Goal: Transaction & Acquisition: Purchase product/service

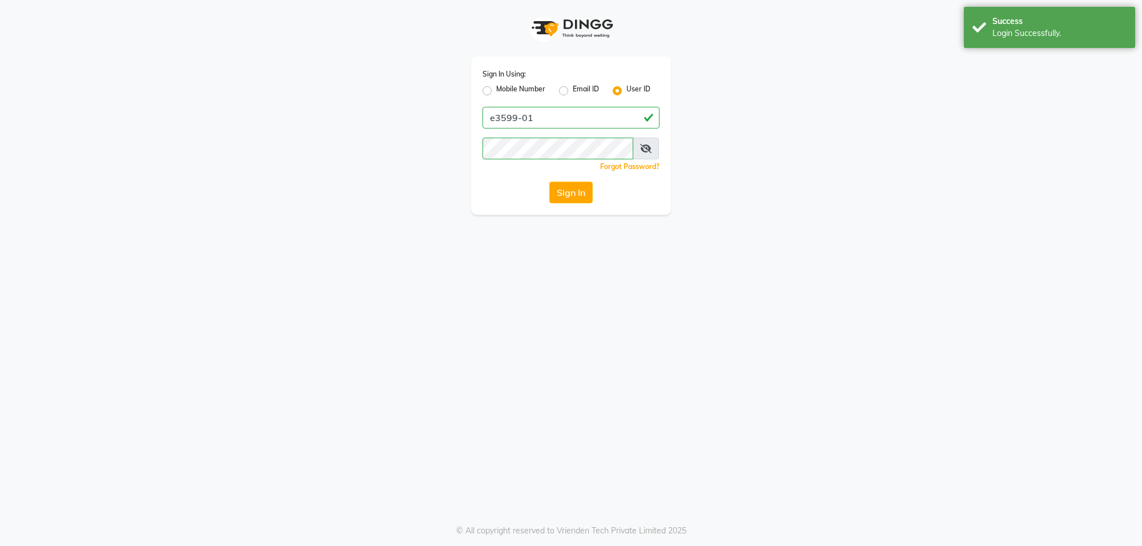
select select "service"
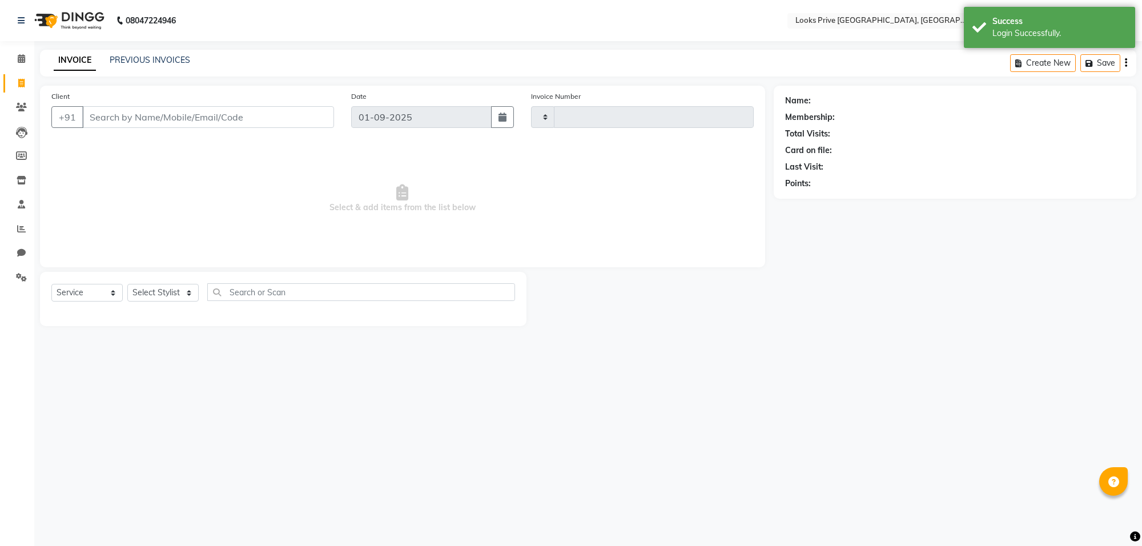
type input "5502"
select select "en"
select select "8127"
click at [107, 118] on input "Client" at bounding box center [208, 117] width 252 height 22
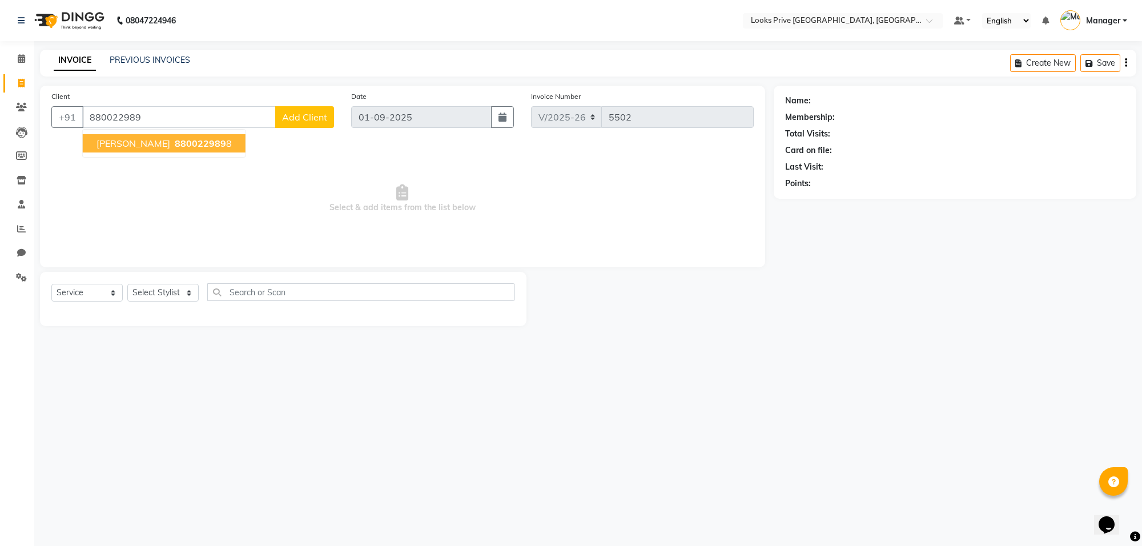
click at [193, 148] on span "880022989" at bounding box center [200, 143] width 51 height 11
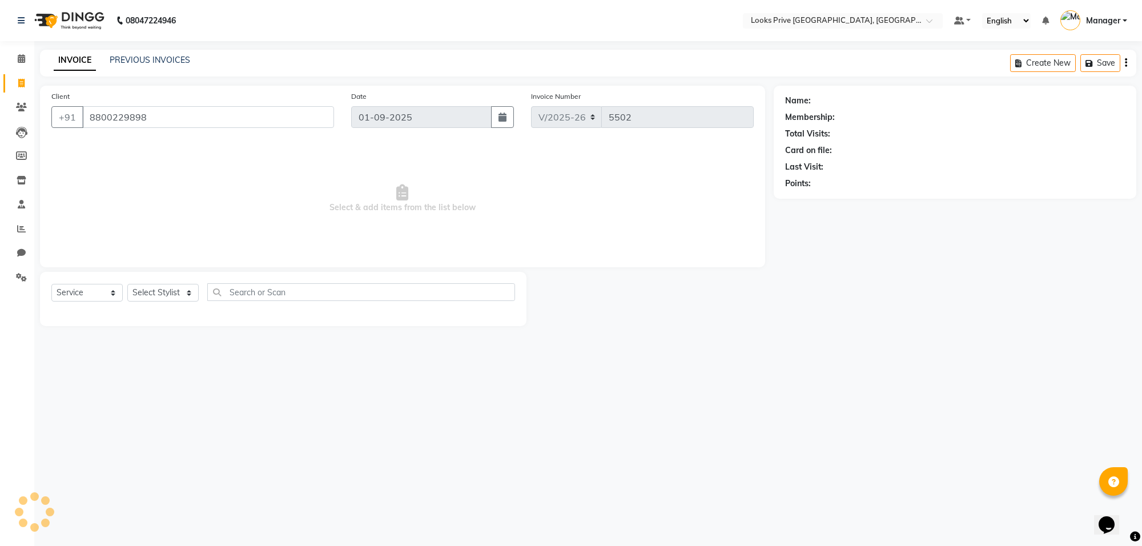
type input "8800229898"
select select "1: Object"
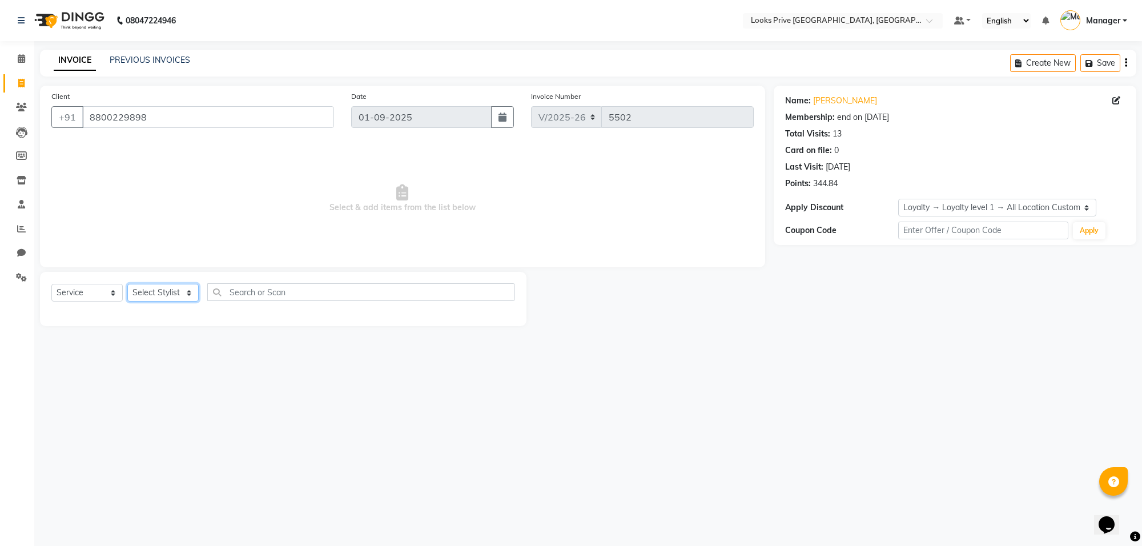
click at [192, 292] on select "Select Stylist [PERSON_NAME] Counter_Sales Deepak_Asst Govind_Pdct Karan_Pdct M…" at bounding box center [162, 293] width 71 height 18
select select "75862"
click at [127, 284] on select "Select Stylist [PERSON_NAME] Counter_Sales Deepak_Asst Govind_Pdct Karan_Pdct M…" at bounding box center [162, 293] width 71 height 18
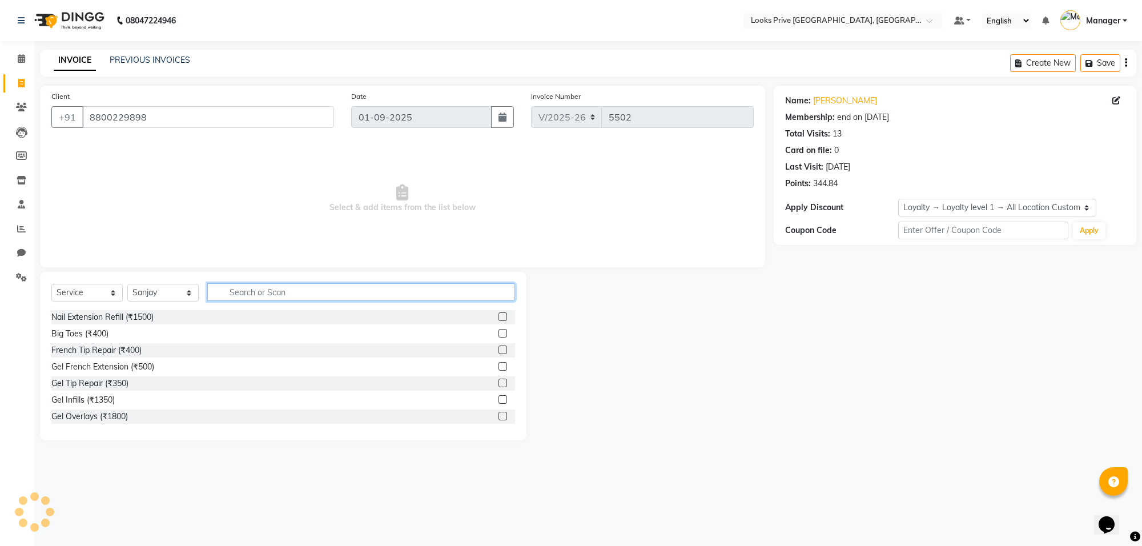
drag, startPoint x: 240, startPoint y: 294, endPoint x: 269, endPoint y: 301, distance: 29.5
click at [257, 300] on input "text" at bounding box center [361, 292] width 308 height 18
type input "cut"
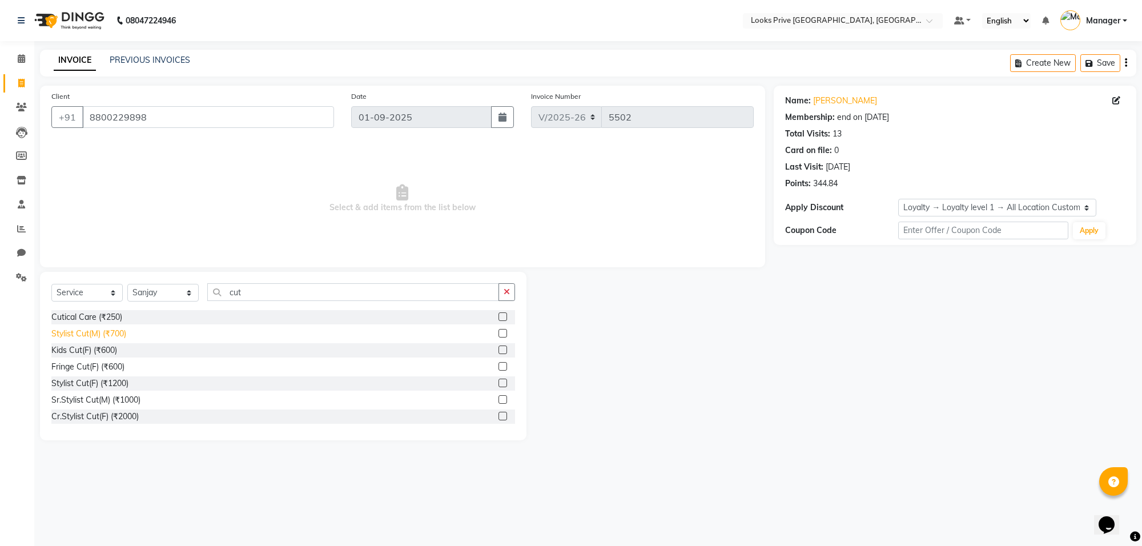
click at [80, 329] on div "Stylist Cut(M) (₹700)" at bounding box center [88, 334] width 75 height 12
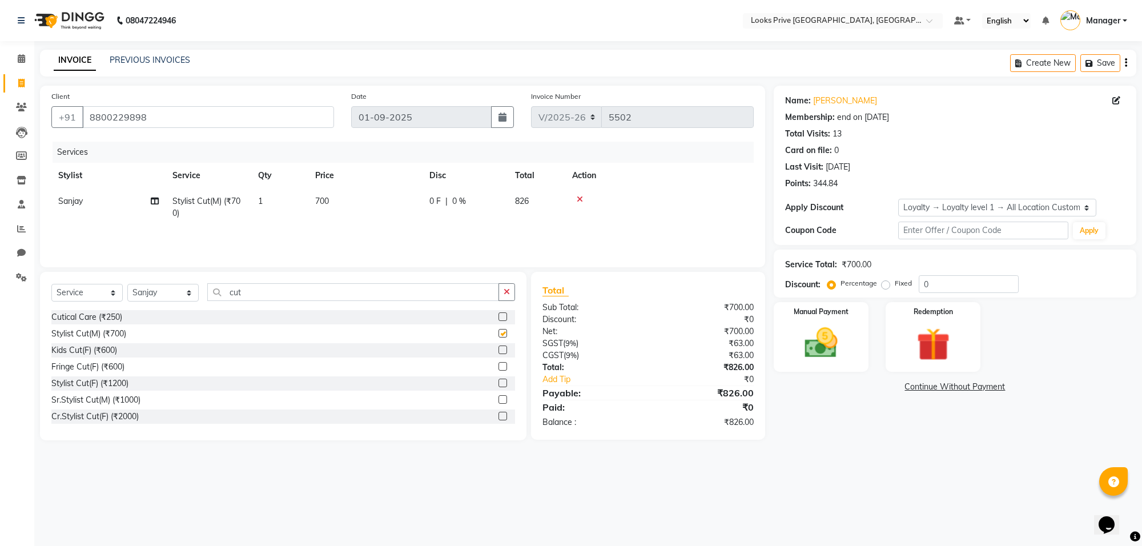
checkbox input "false"
click at [338, 203] on td "700" at bounding box center [365, 207] width 114 height 38
select select "75862"
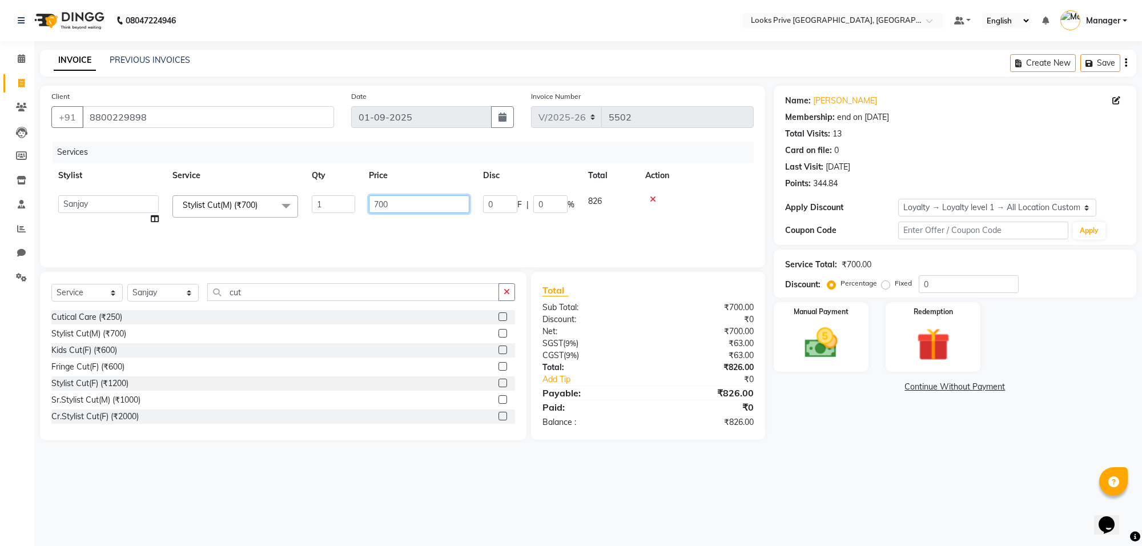
click at [386, 203] on input "700" at bounding box center [419, 204] width 100 height 18
type input "7"
type input "600"
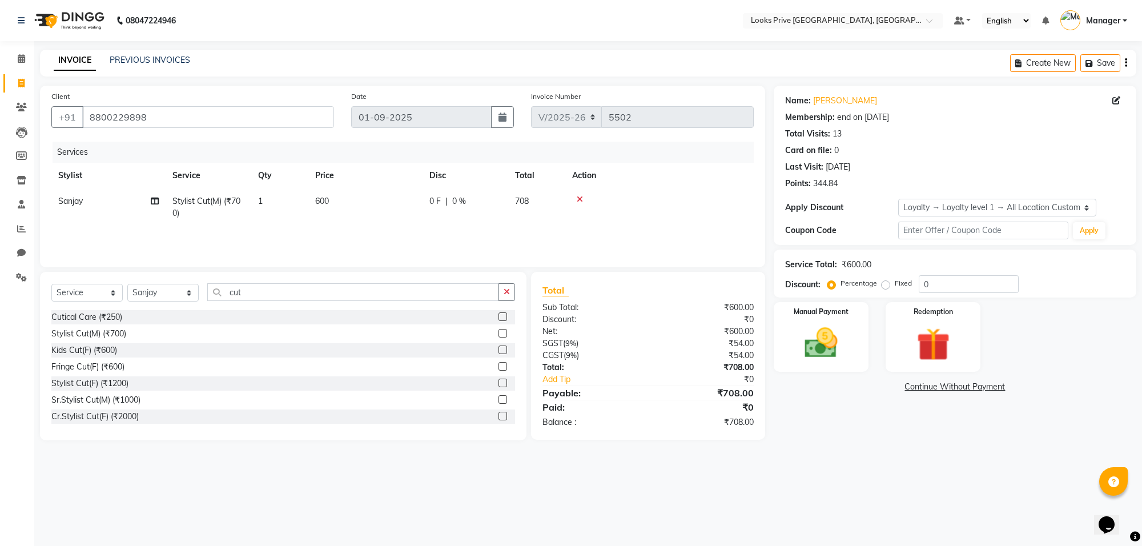
drag, startPoint x: 812, startPoint y: 463, endPoint x: 874, endPoint y: 466, distance: 62.9
click at [832, 465] on div "08047224946 Select Location × Looks Prive Rajouri Garden, [GEOGRAPHIC_DATA] Def…" at bounding box center [571, 273] width 1142 height 546
click at [923, 290] on input "0" at bounding box center [968, 284] width 100 height 18
click at [962, 283] on input "100" at bounding box center [968, 284] width 100 height 18
type input "1"
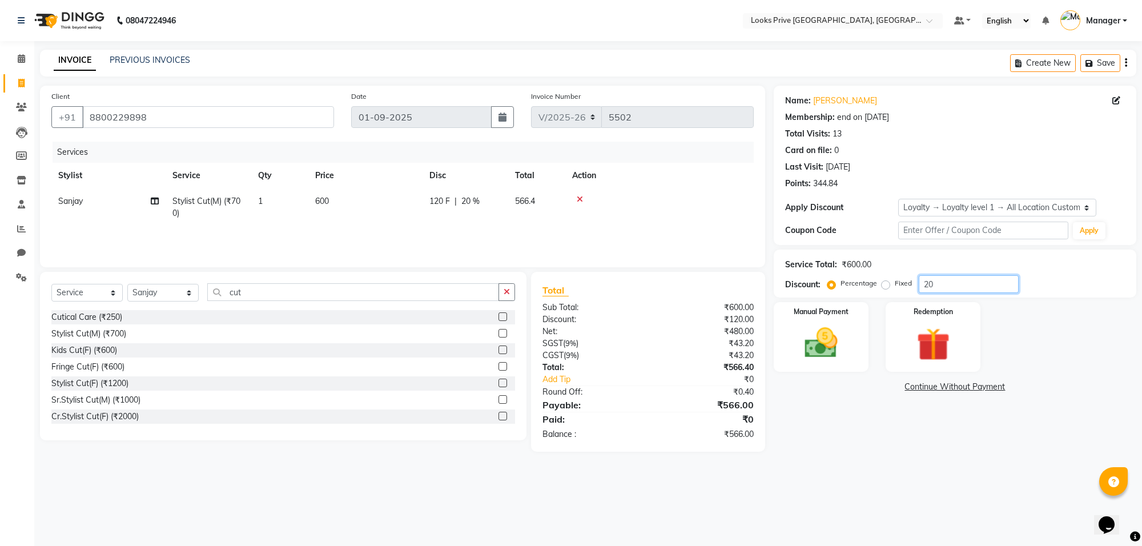
type input "20"
click at [891, 471] on div "08047224946 Select Location × Looks Prive Rajouri Garden, [GEOGRAPHIC_DATA] Def…" at bounding box center [571, 273] width 1142 height 546
click at [336, 197] on td "600" at bounding box center [365, 207] width 114 height 38
select select "75862"
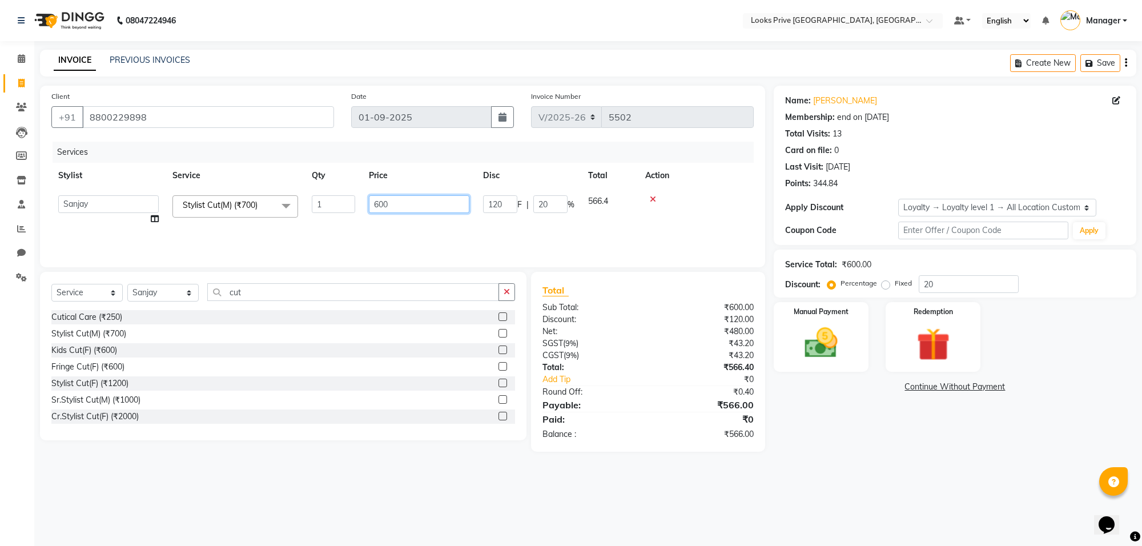
click at [406, 197] on input "600" at bounding box center [419, 204] width 100 height 18
type input "604"
click at [902, 478] on div "08047224946 Select Location × Looks Prive Rajouri Garden, [GEOGRAPHIC_DATA] Def…" at bounding box center [571, 273] width 1142 height 546
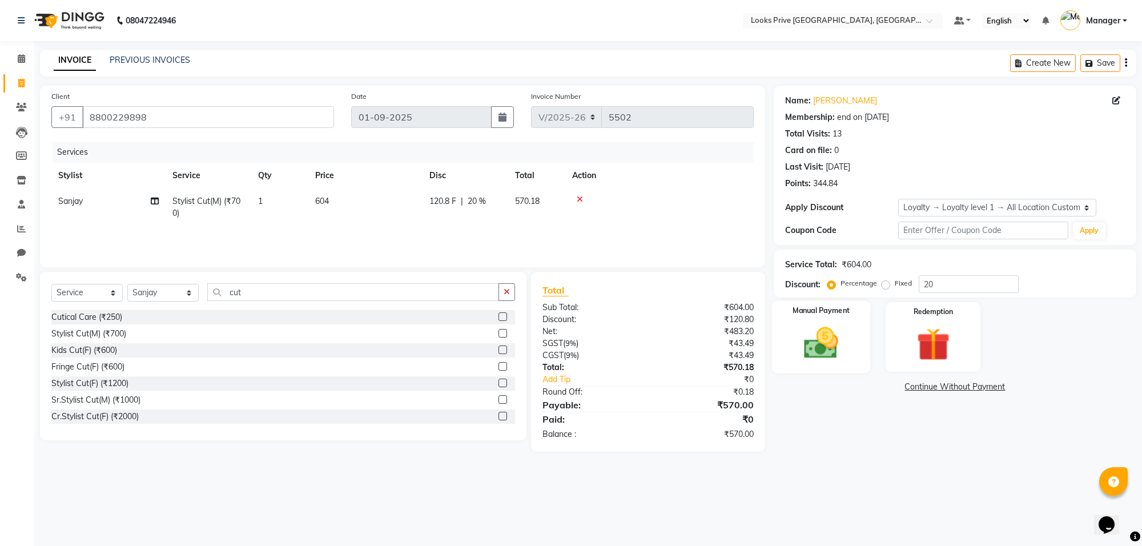
click at [823, 343] on img at bounding box center [821, 343] width 56 height 40
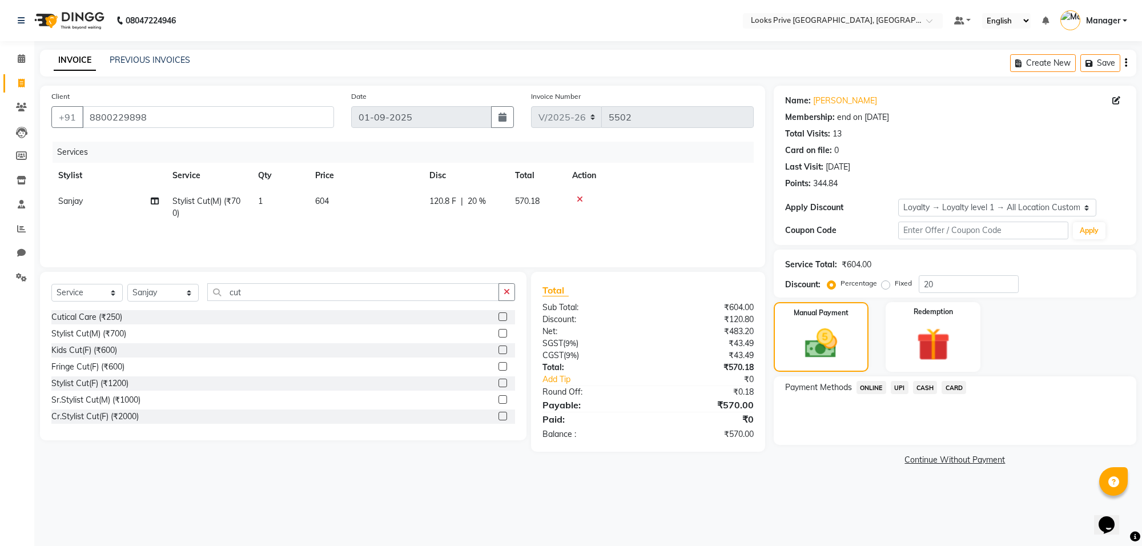
click at [920, 384] on span "CASH" at bounding box center [925, 387] width 25 height 13
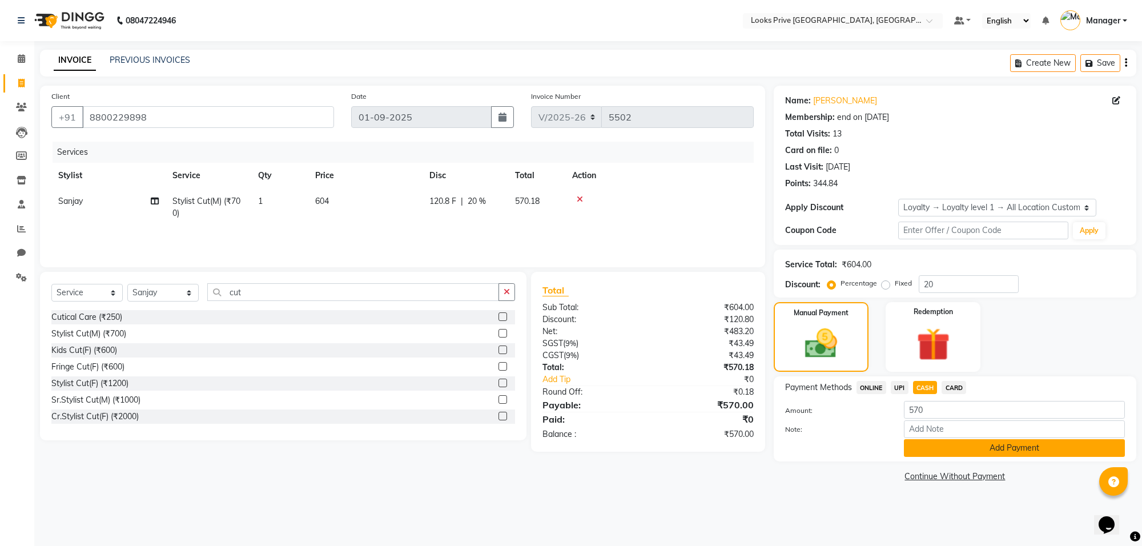
click at [933, 451] on button "Add Payment" at bounding box center [1014, 448] width 221 height 18
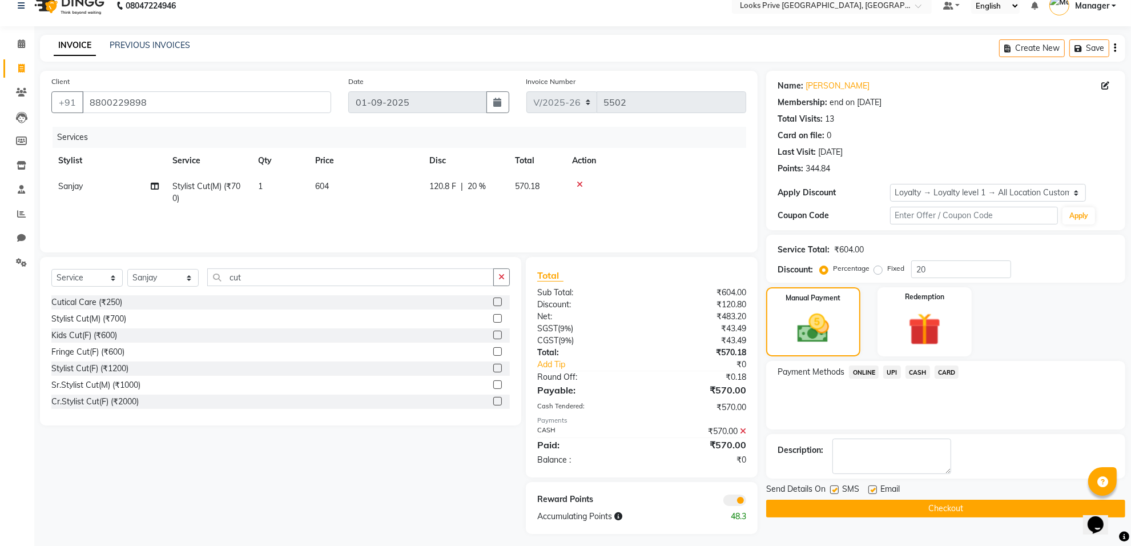
scroll to position [19, 0]
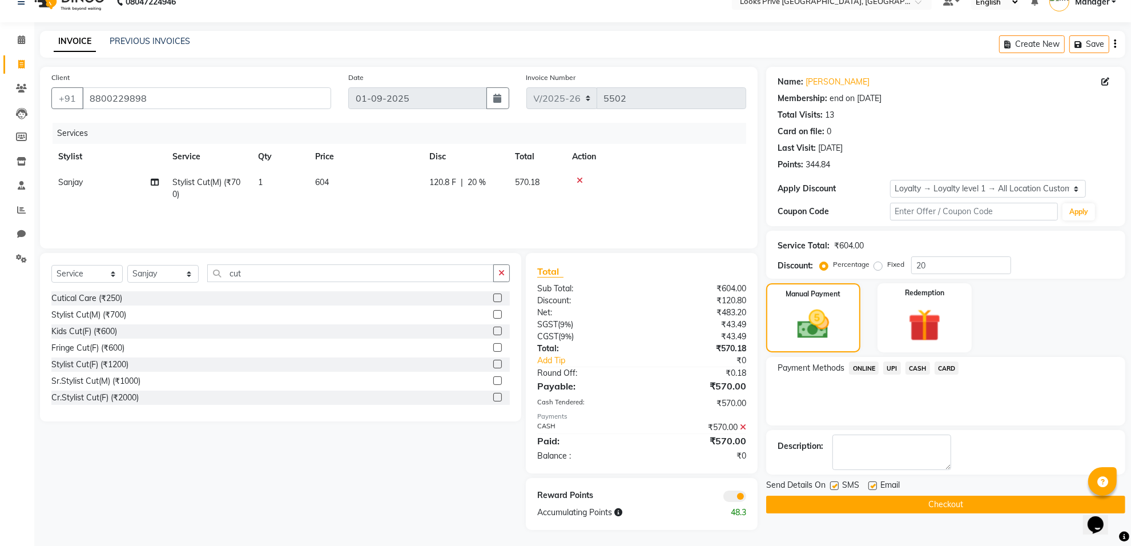
click at [861, 503] on button "Checkout" at bounding box center [945, 504] width 359 height 18
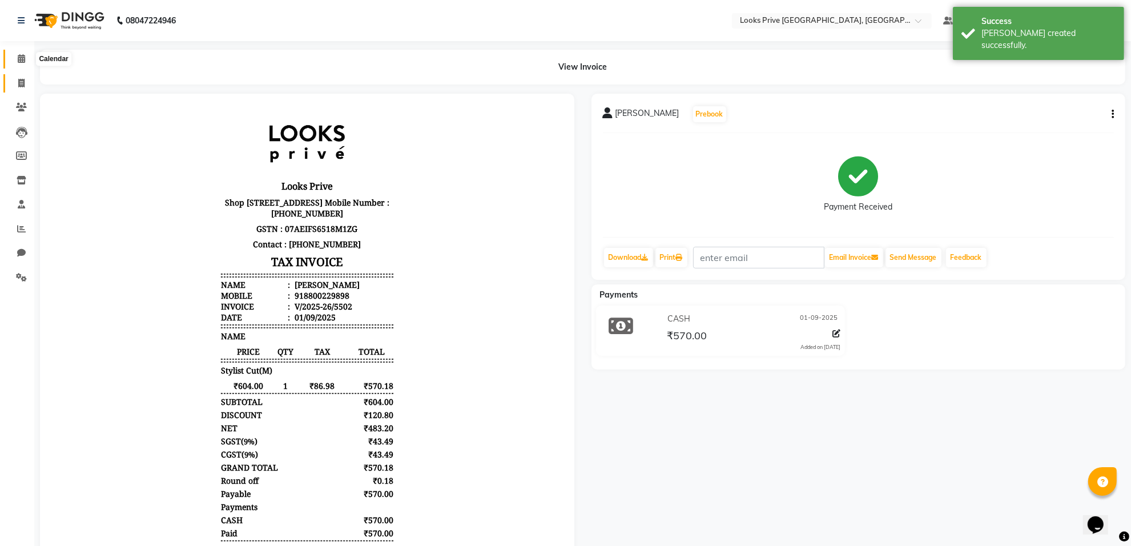
drag, startPoint x: 24, startPoint y: 57, endPoint x: 27, endPoint y: 84, distance: 27.0
click at [24, 58] on icon at bounding box center [21, 58] width 7 height 9
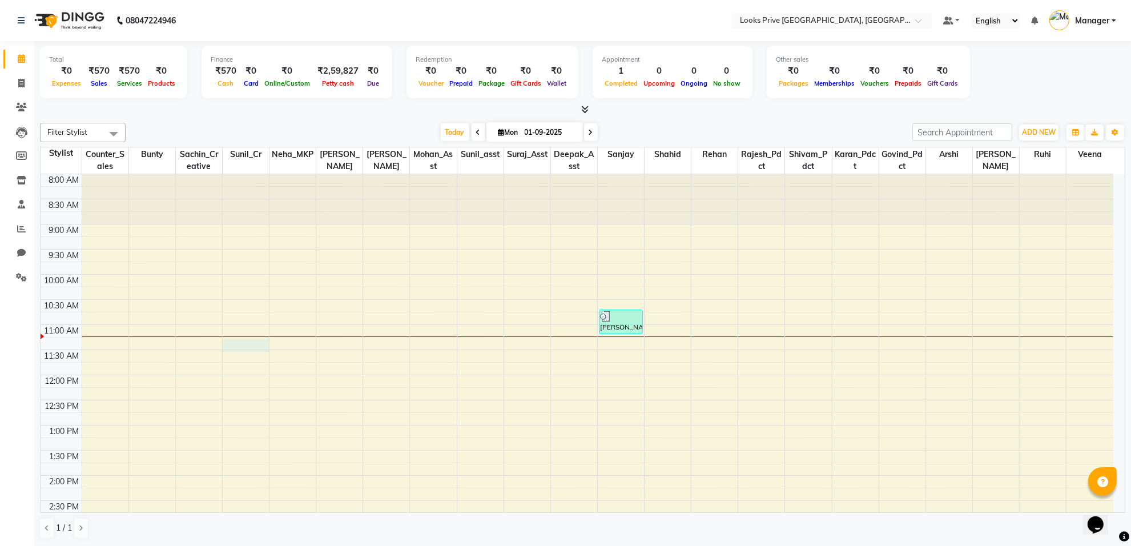
click at [248, 350] on div "8:00 AM 8:30 AM 9:00 AM 9:30 AM 10:00 AM 10:30 AM 11:00 AM 11:30 AM 12:00 PM 12…" at bounding box center [577, 500] width 1073 height 652
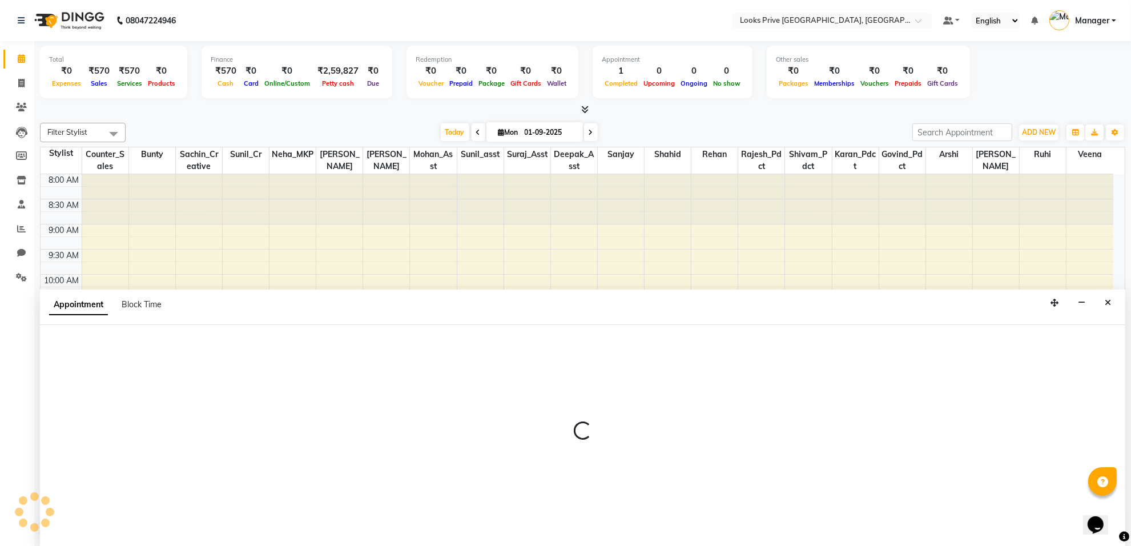
scroll to position [1, 0]
select select "75851"
select select "675"
select select "tentative"
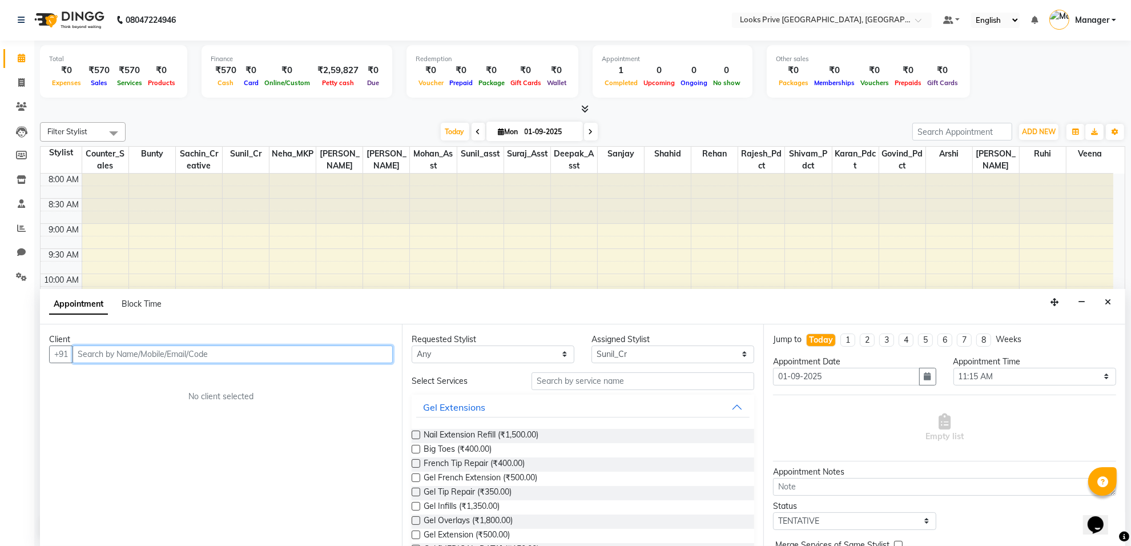
scroll to position [0, 0]
click at [444, 239] on div "8:00 AM 8:30 AM 9:00 AM 9:30 AM 10:00 AM 10:30 AM 11:00 AM 11:30 AM 12:00 PM 12…" at bounding box center [577, 500] width 1073 height 652
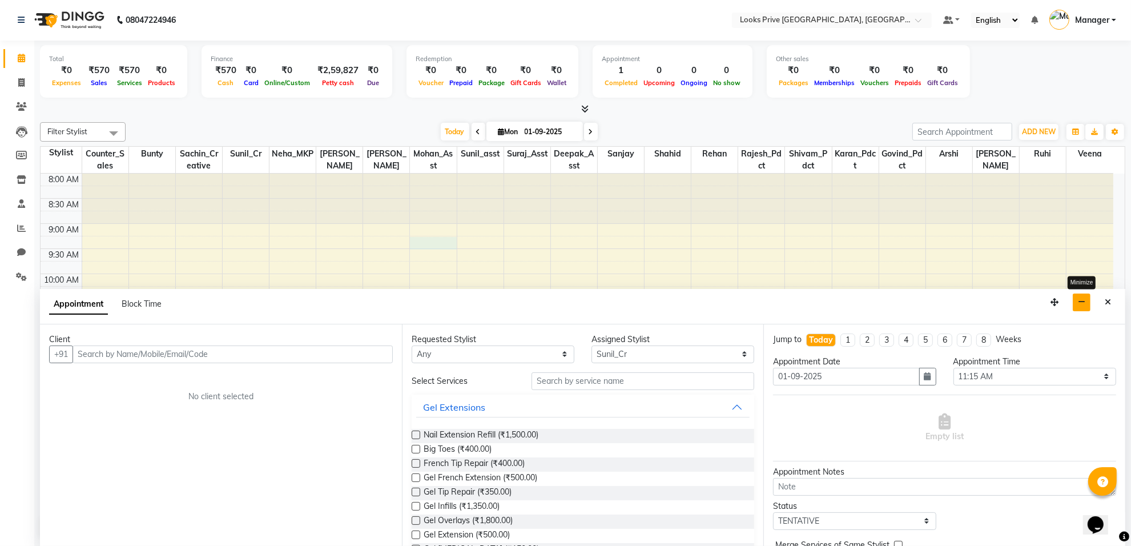
click at [1079, 300] on icon "button" at bounding box center [1081, 302] width 7 height 8
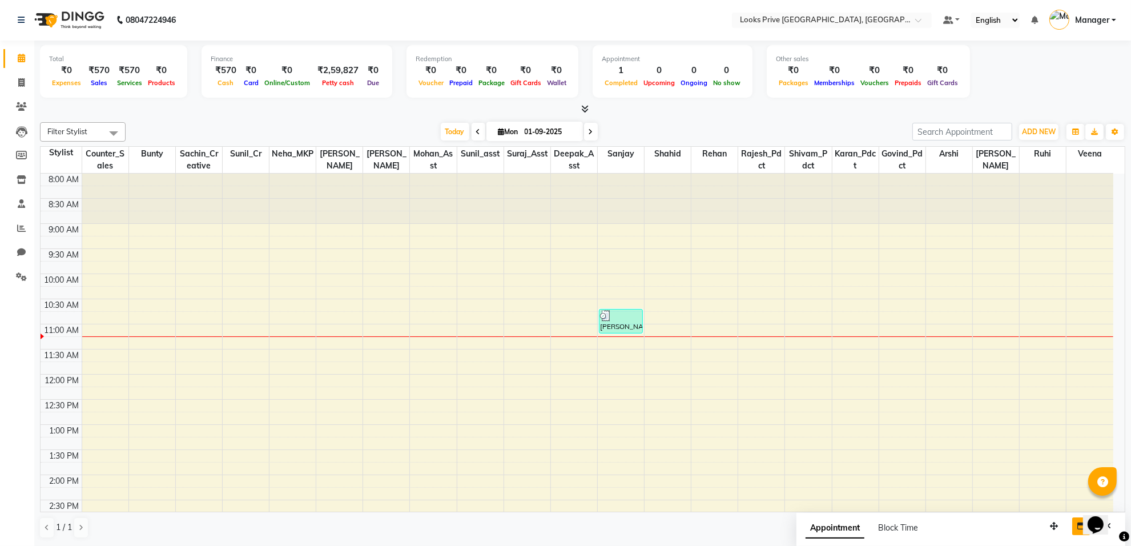
scroll to position [0, 0]
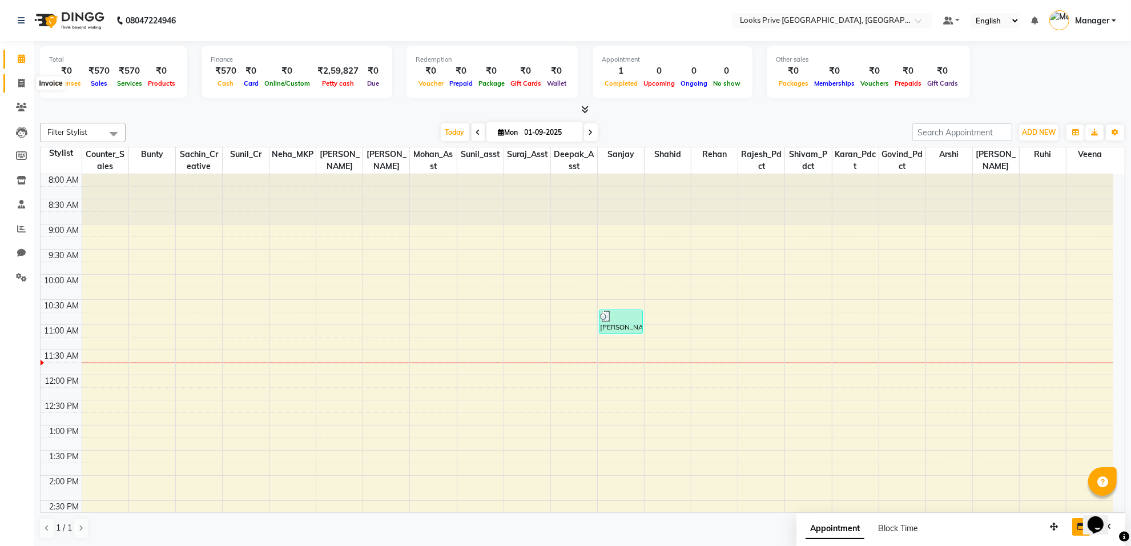
click at [12, 80] on span at bounding box center [21, 83] width 20 height 13
select select "service"
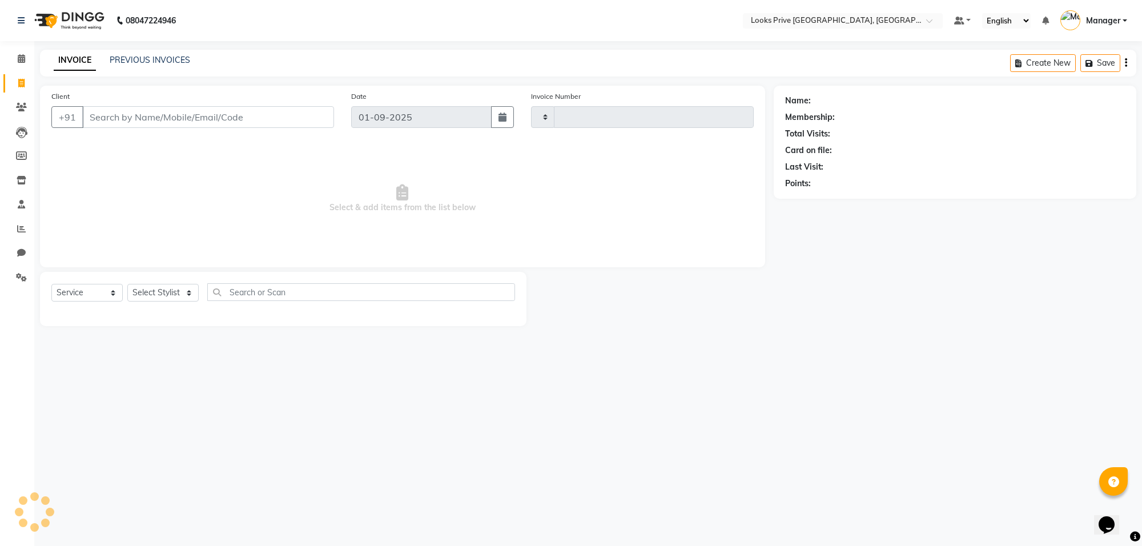
type input "5503"
select select "8127"
click at [167, 293] on select "Select Stylist [PERSON_NAME] Counter_Sales Deepak_Asst Govind_Pdct Karan_Pdct M…" at bounding box center [162, 293] width 71 height 18
select select "75850"
click at [127, 284] on select "Select Stylist [PERSON_NAME] Counter_Sales Deepak_Asst Govind_Pdct Karan_Pdct M…" at bounding box center [162, 293] width 71 height 18
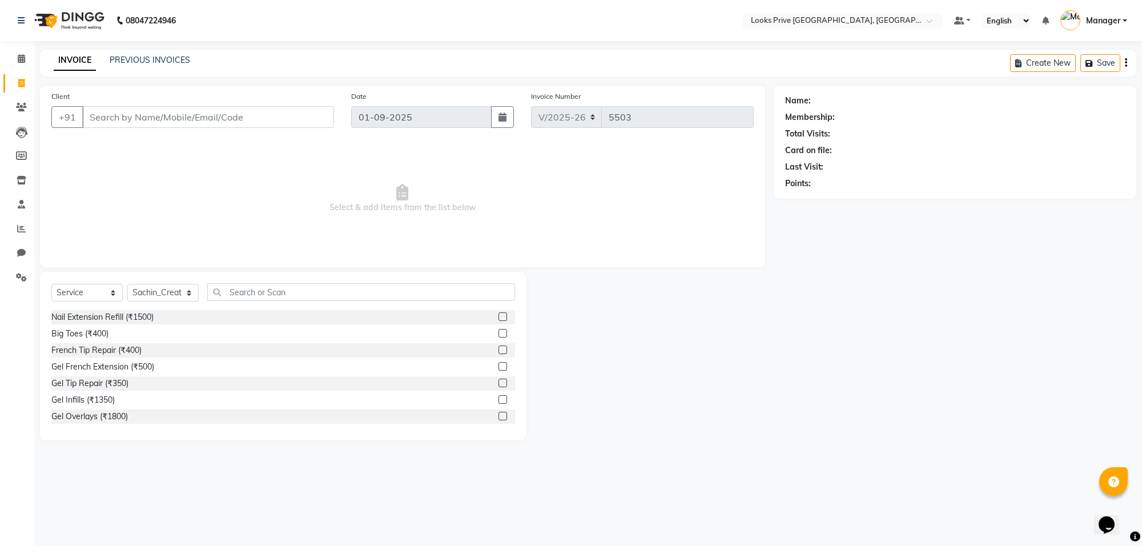
click at [255, 280] on div "Select Service Product Membership Package Voucher Prepaid Gift Card Select Styl…" at bounding box center [283, 356] width 486 height 168
click at [257, 286] on input "text" at bounding box center [361, 292] width 308 height 18
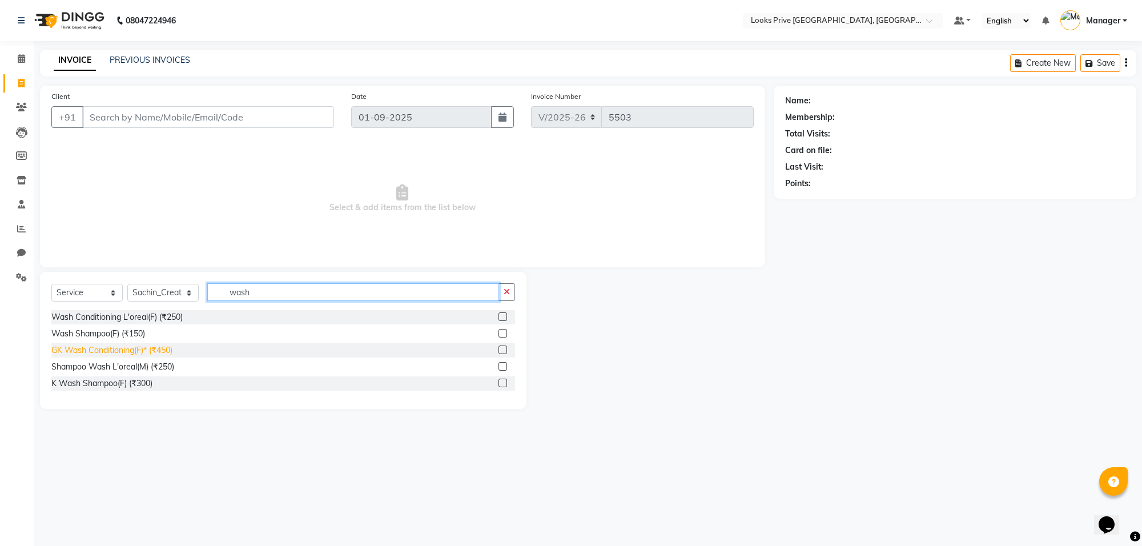
type input "wash"
click at [132, 348] on div "GK Wash Conditioning(F)* (₹450)" at bounding box center [111, 350] width 121 height 12
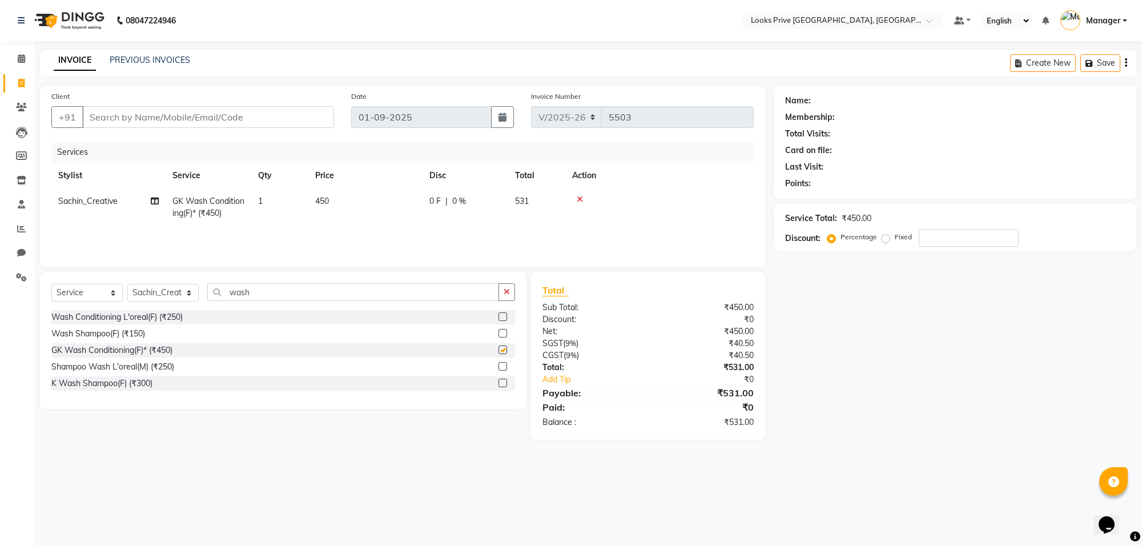
checkbox input "false"
click at [310, 295] on input "wash" at bounding box center [353, 292] width 292 height 18
type input "w"
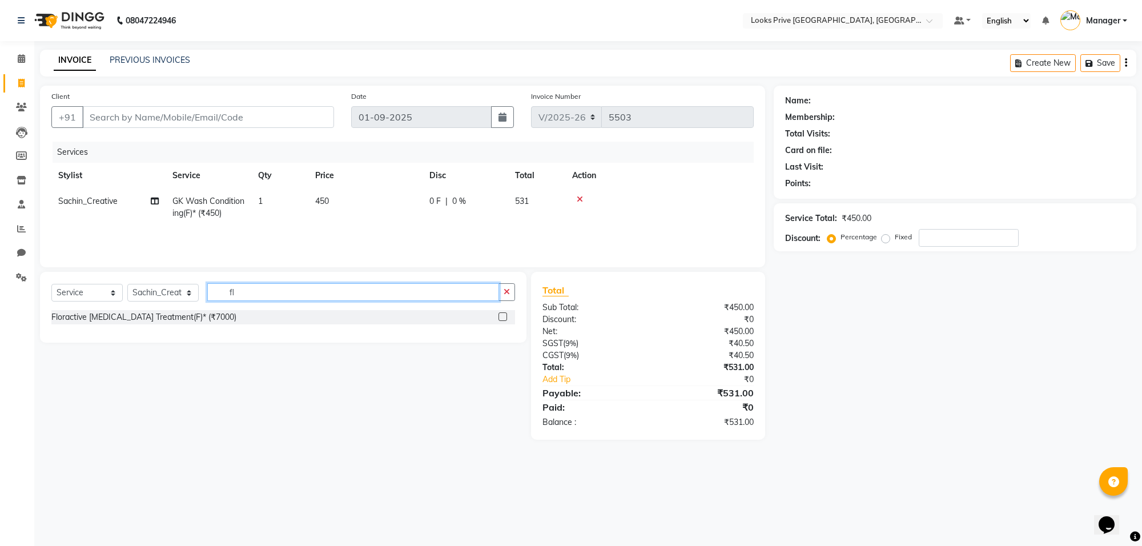
type input "f"
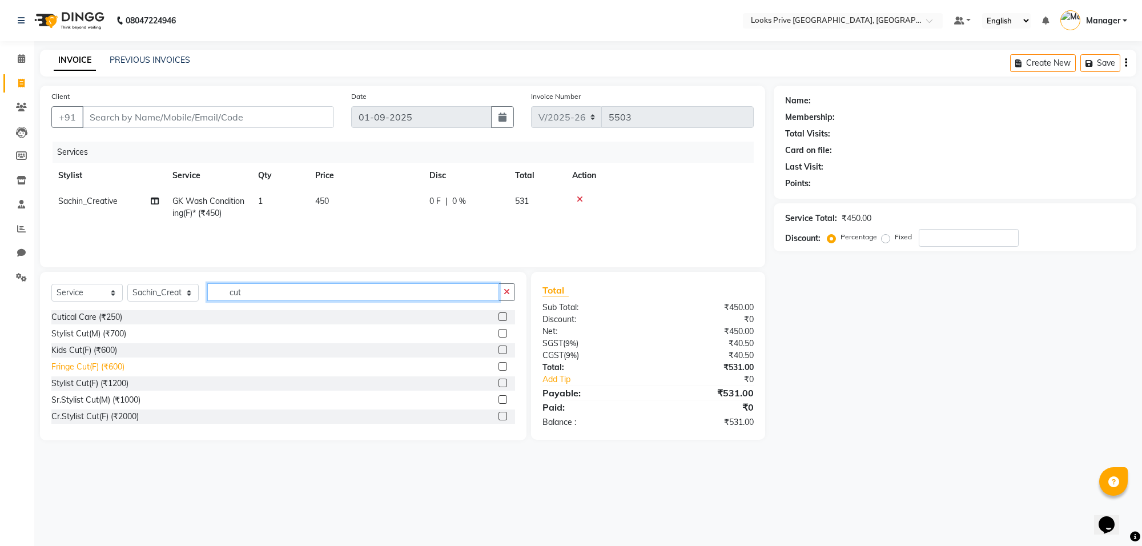
type input "cut"
click at [109, 364] on div "Fringe Cut(F) (₹600)" at bounding box center [87, 367] width 73 height 12
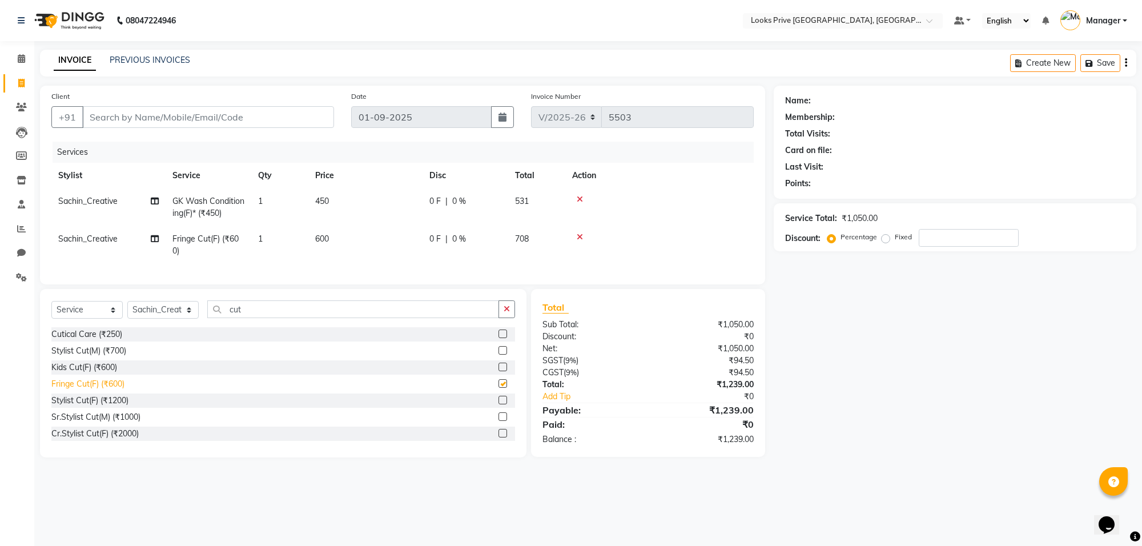
checkbox input "false"
click at [377, 236] on td "600" at bounding box center [365, 245] width 114 height 38
select select "75850"
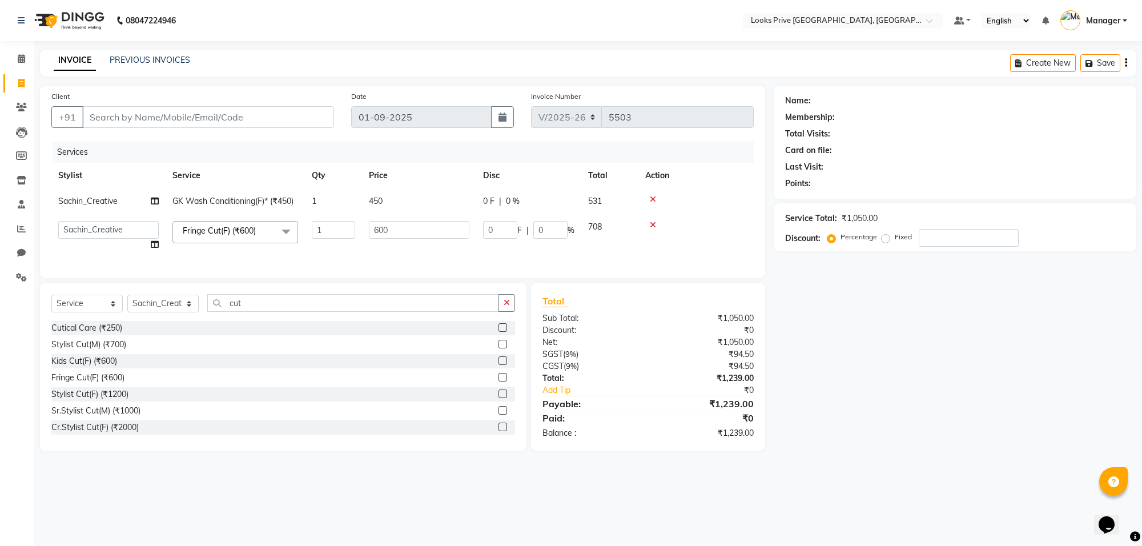
click at [377, 236] on input "600" at bounding box center [419, 230] width 100 height 18
type input "500"
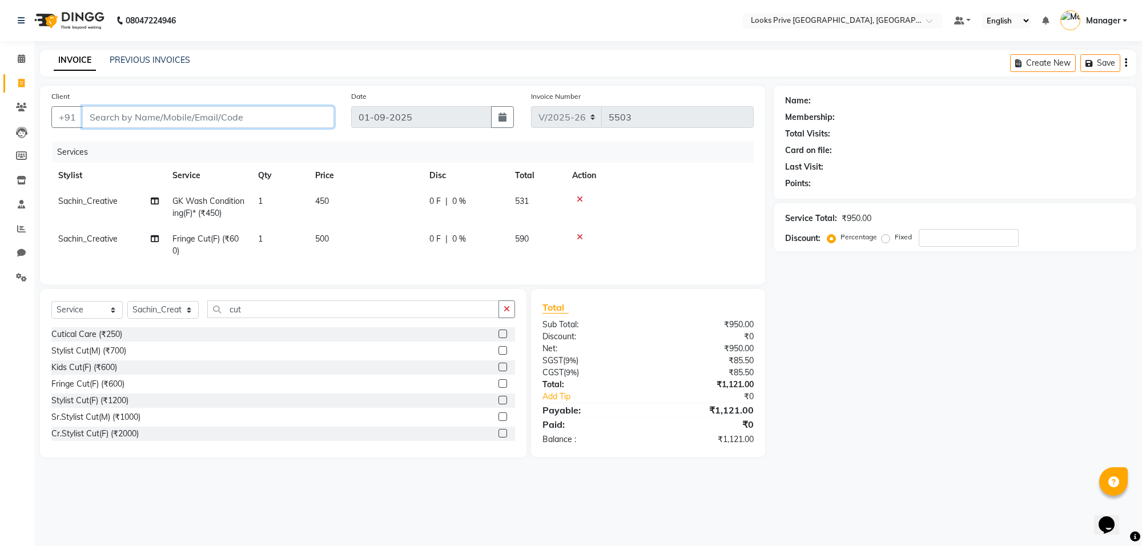
click at [147, 110] on input "Client" at bounding box center [208, 117] width 252 height 22
click at [203, 118] on input "Client" at bounding box center [208, 117] width 252 height 22
click at [180, 319] on select "Select Stylist [PERSON_NAME] Counter_Sales Deepak_Asst Govind_Pdct Karan_Pdct M…" at bounding box center [162, 310] width 71 height 18
select select "75855"
click at [127, 311] on select "Select Stylist [PERSON_NAME] Counter_Sales Deepak_Asst Govind_Pdct Karan_Pdct M…" at bounding box center [162, 310] width 71 height 18
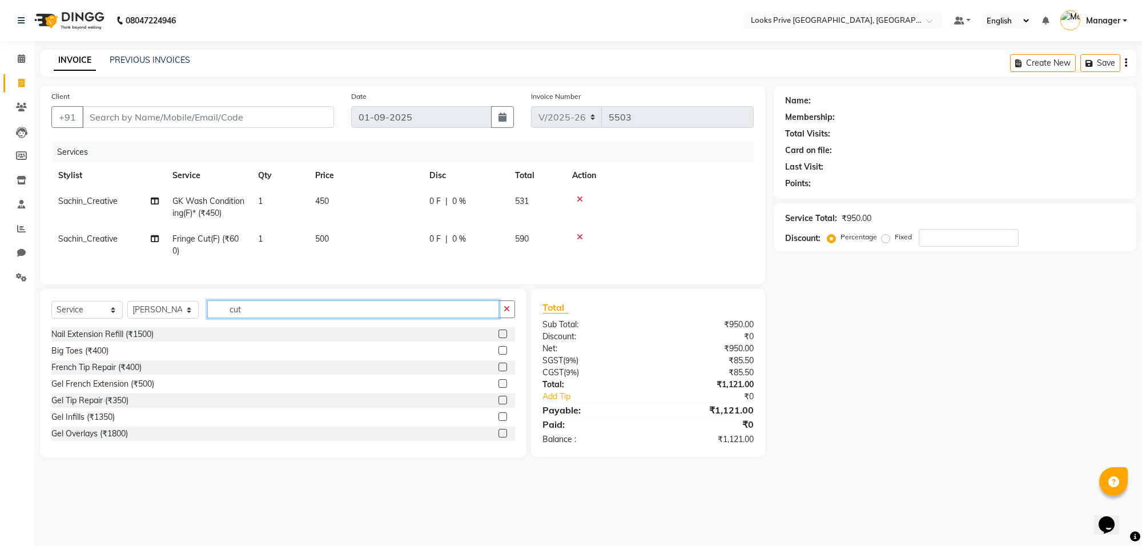
click at [263, 314] on input "cut" at bounding box center [353, 309] width 292 height 18
type input "c"
type input "eye"
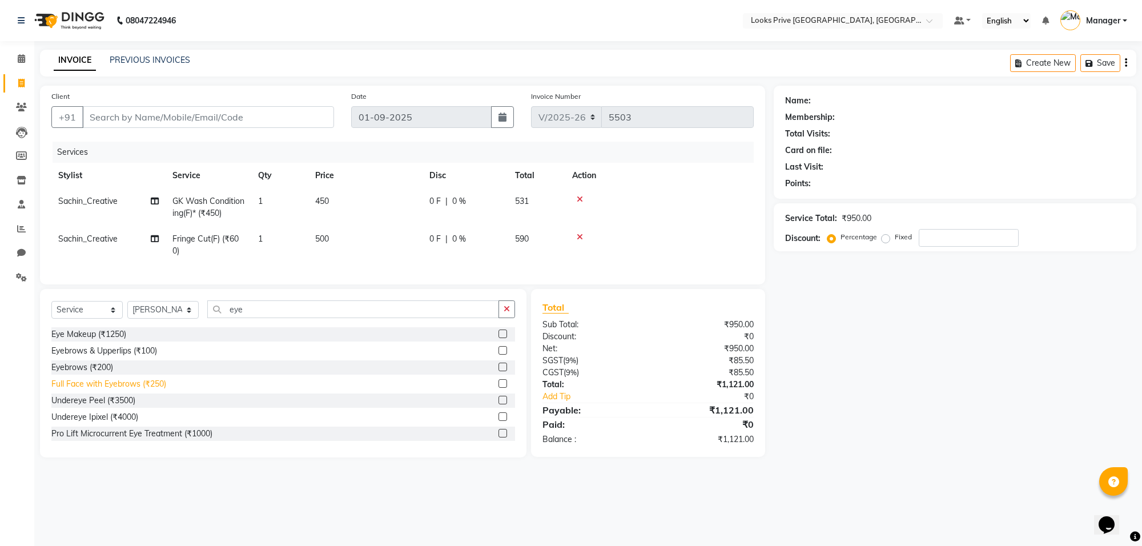
click at [131, 390] on div "Full Face with Eyebrows (₹250)" at bounding box center [108, 384] width 115 height 12
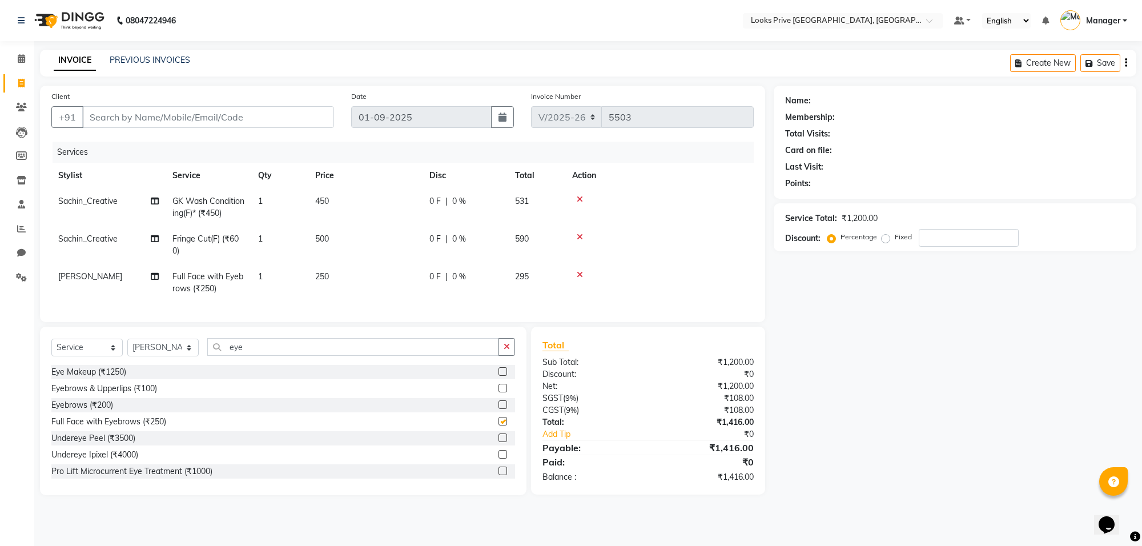
checkbox input "false"
click at [137, 120] on input "Client" at bounding box center [208, 117] width 252 height 22
type input "9"
type input "0"
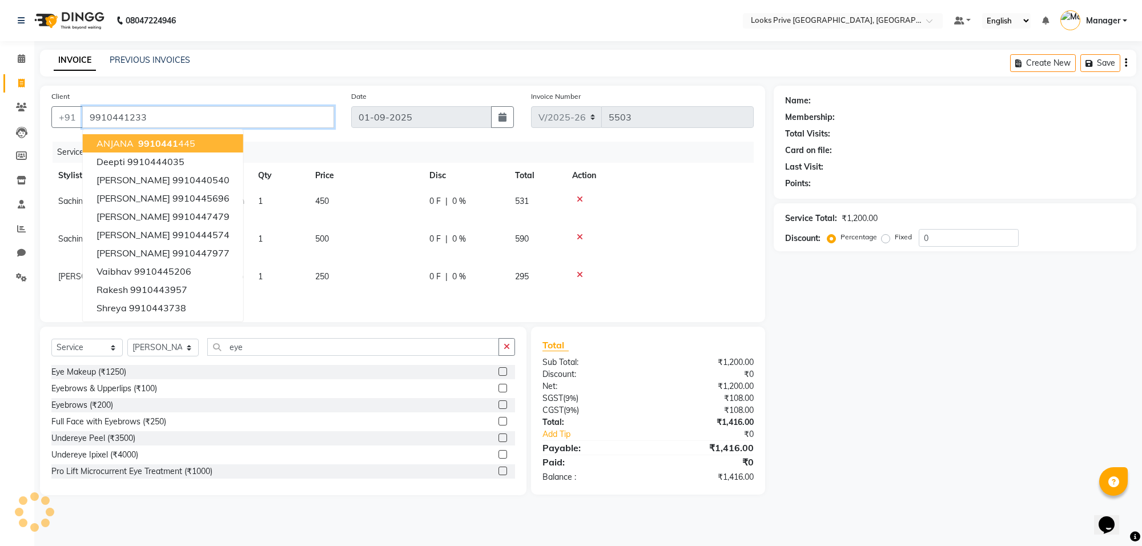
type input "9910441233"
select select "1: Object"
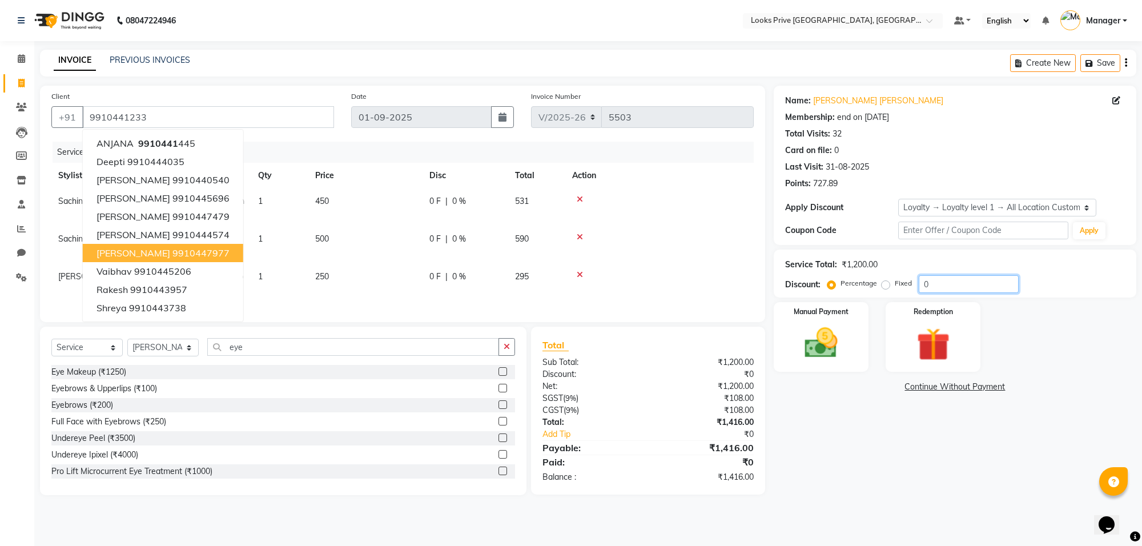
click at [967, 280] on input "0" at bounding box center [968, 284] width 100 height 18
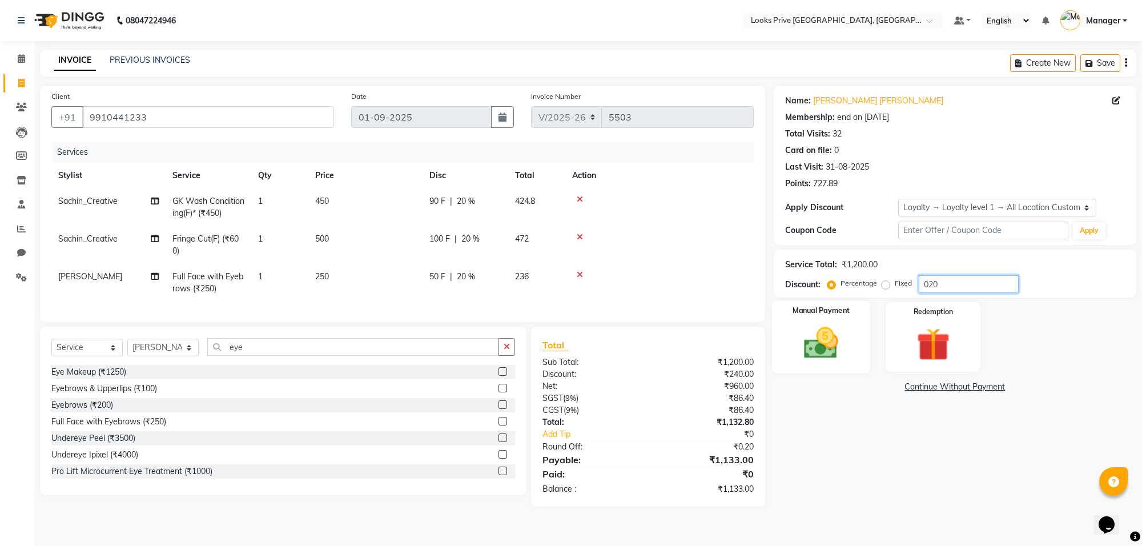
type input "020"
click at [825, 349] on img at bounding box center [821, 343] width 56 height 40
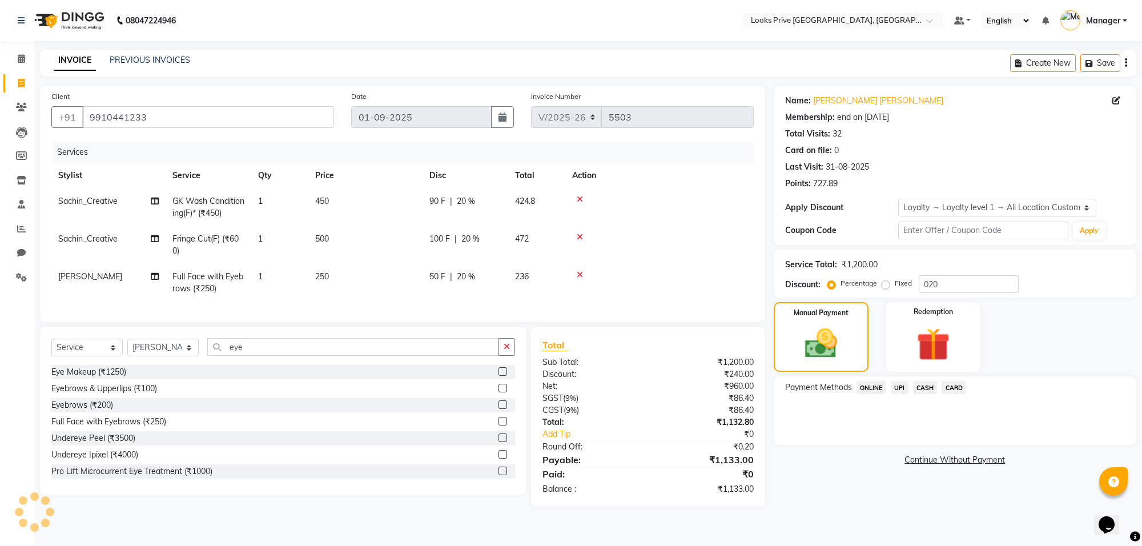
click at [926, 386] on span "CASH" at bounding box center [925, 387] width 25 height 13
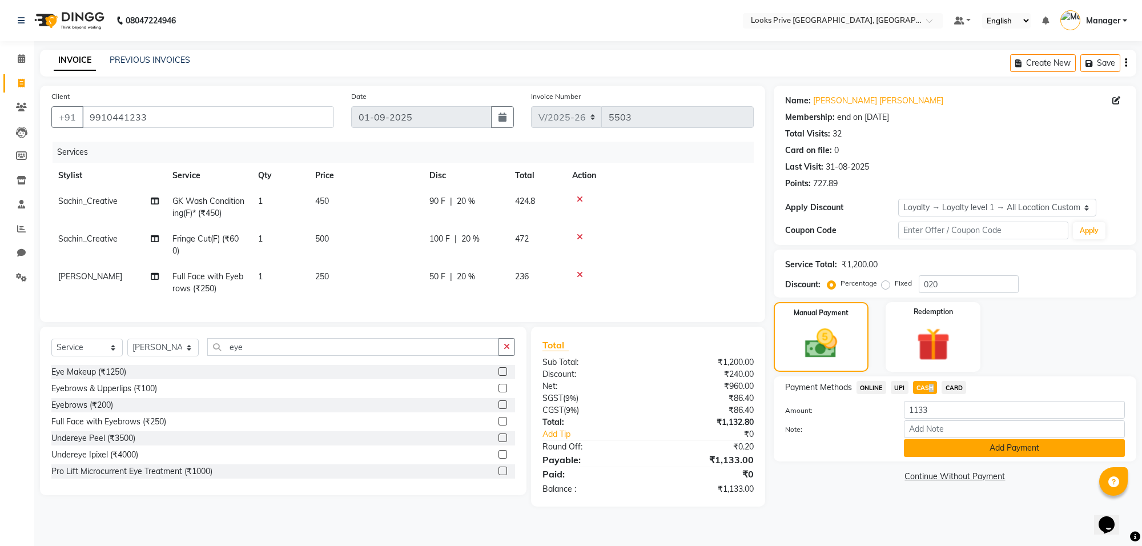
click at [928, 446] on button "Add Payment" at bounding box center [1014, 448] width 221 height 18
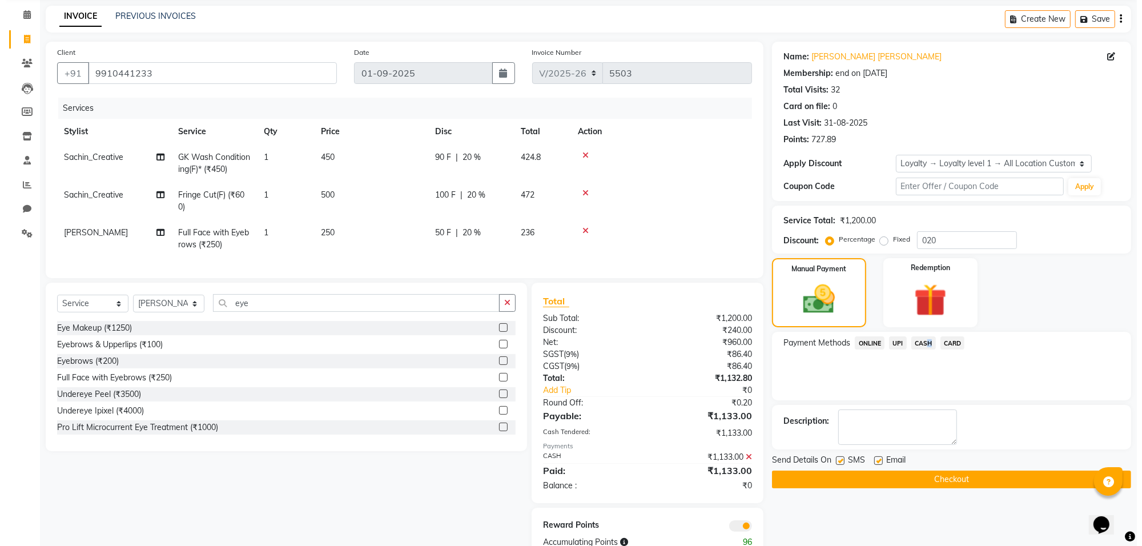
scroll to position [84, 0]
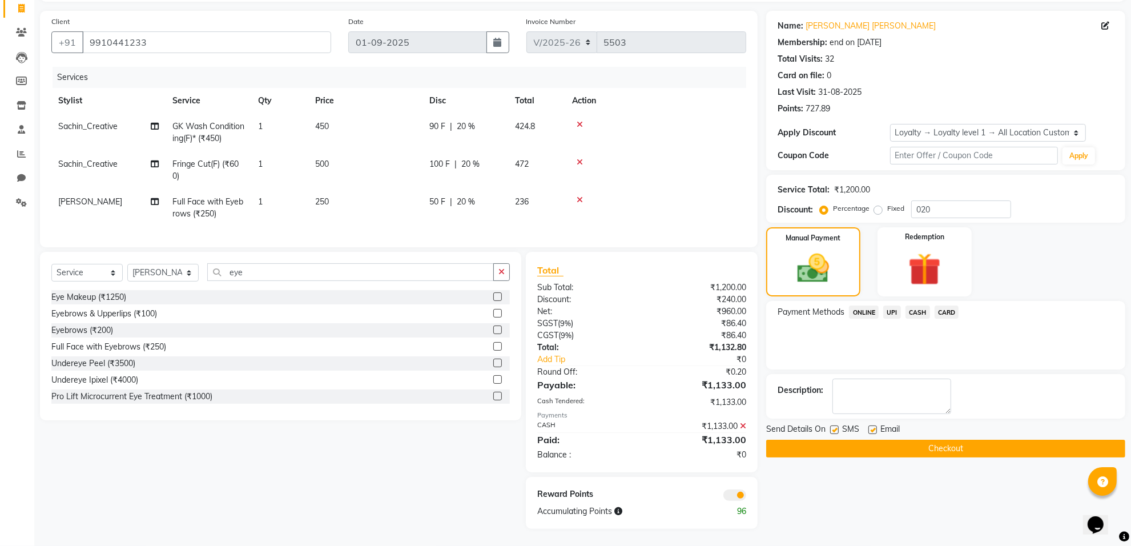
click at [733, 494] on span at bounding box center [734, 494] width 23 height 11
click at [746, 497] on input "checkbox" at bounding box center [746, 497] width 0 height 0
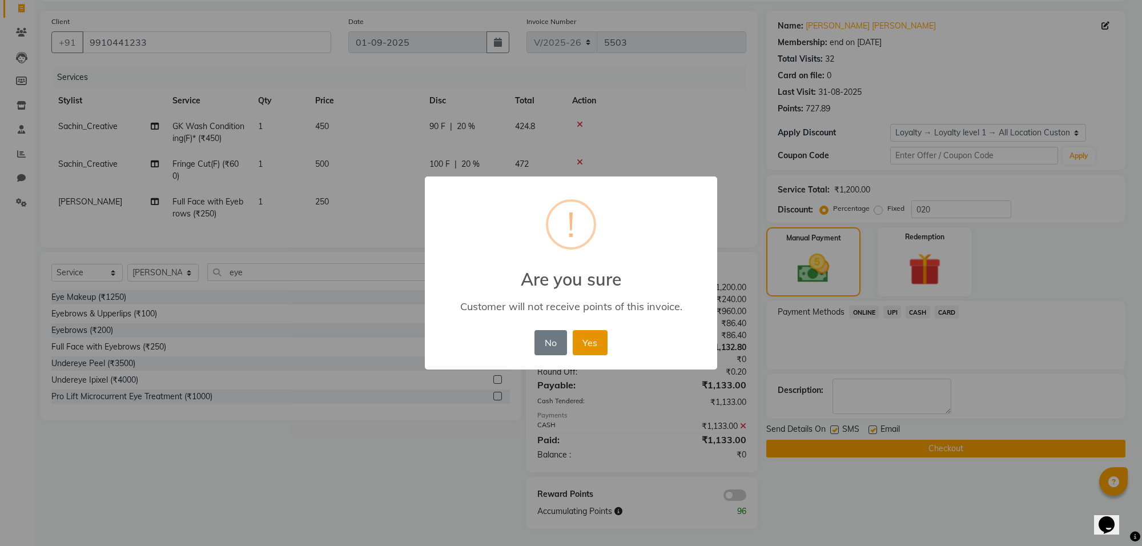
click at [599, 342] on button "Yes" at bounding box center [590, 342] width 35 height 25
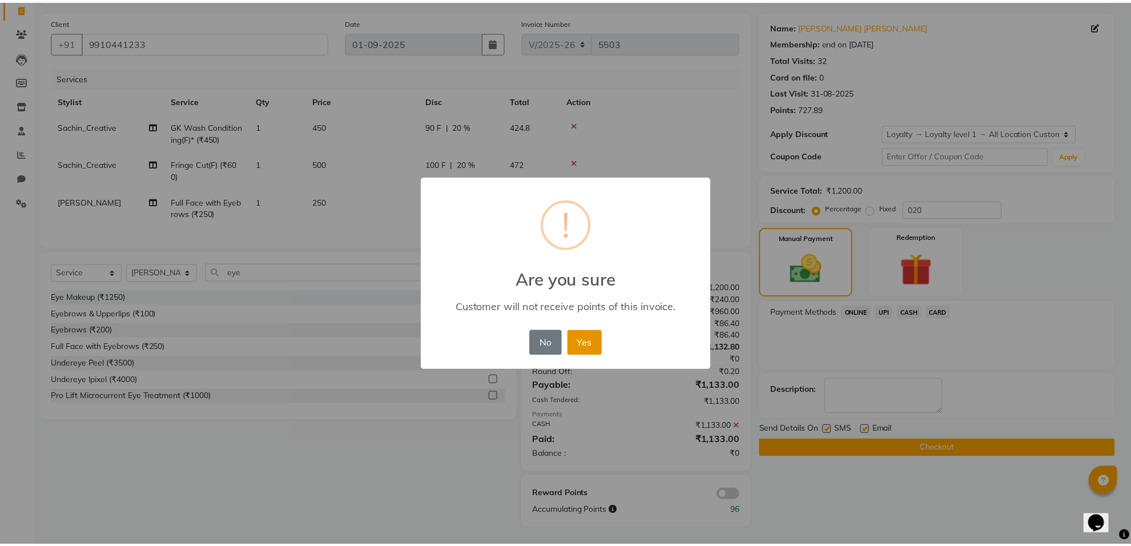
scroll to position [67, 0]
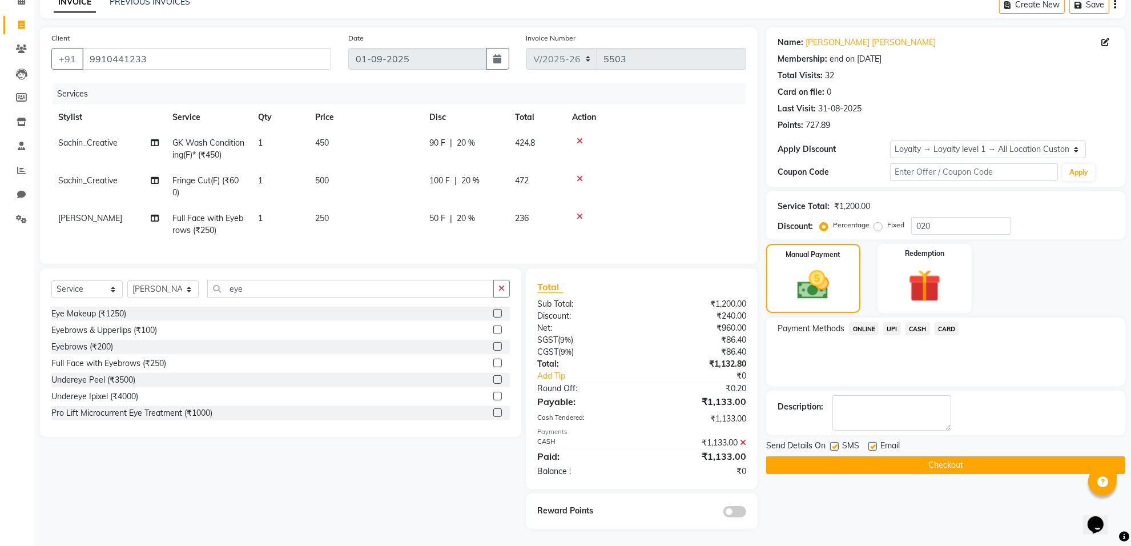
click at [815, 462] on button "Checkout" at bounding box center [945, 465] width 359 height 18
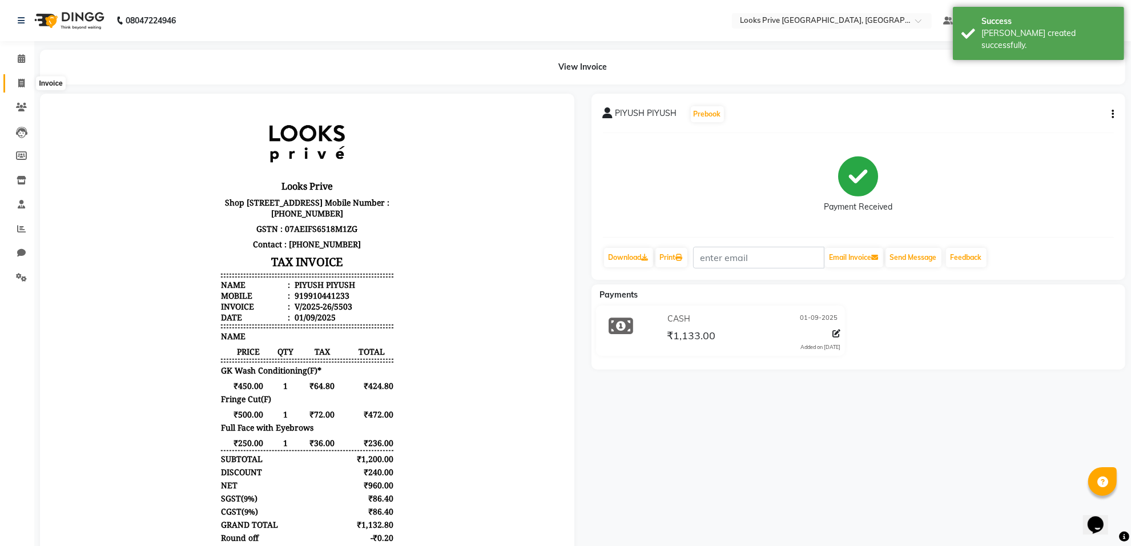
click at [17, 84] on span at bounding box center [21, 83] width 20 height 13
select select "service"
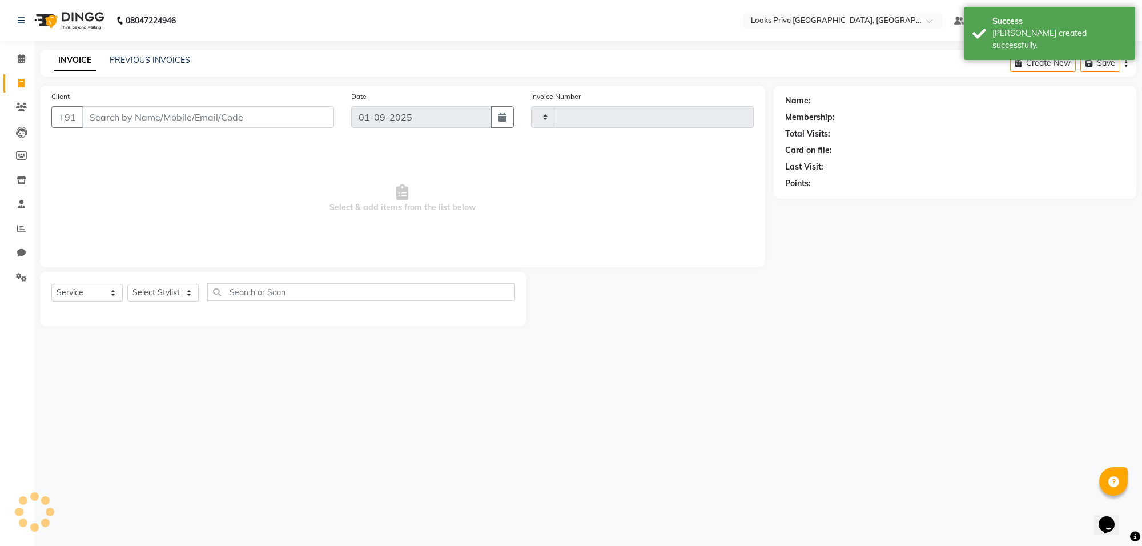
type input "5504"
select select "8127"
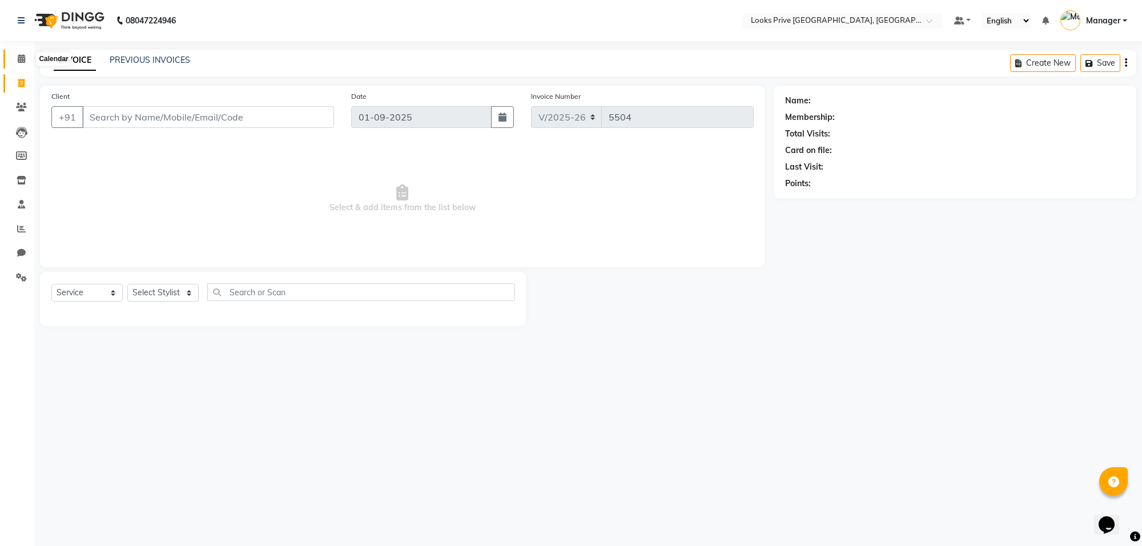
click at [18, 59] on icon at bounding box center [21, 58] width 7 height 9
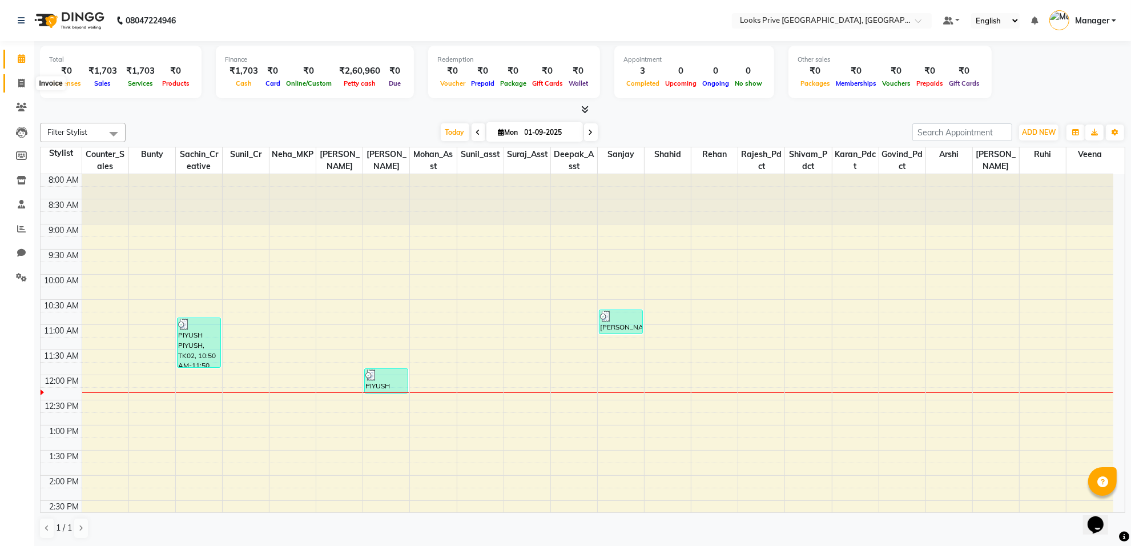
click at [13, 82] on span at bounding box center [21, 83] width 20 height 13
select select "service"
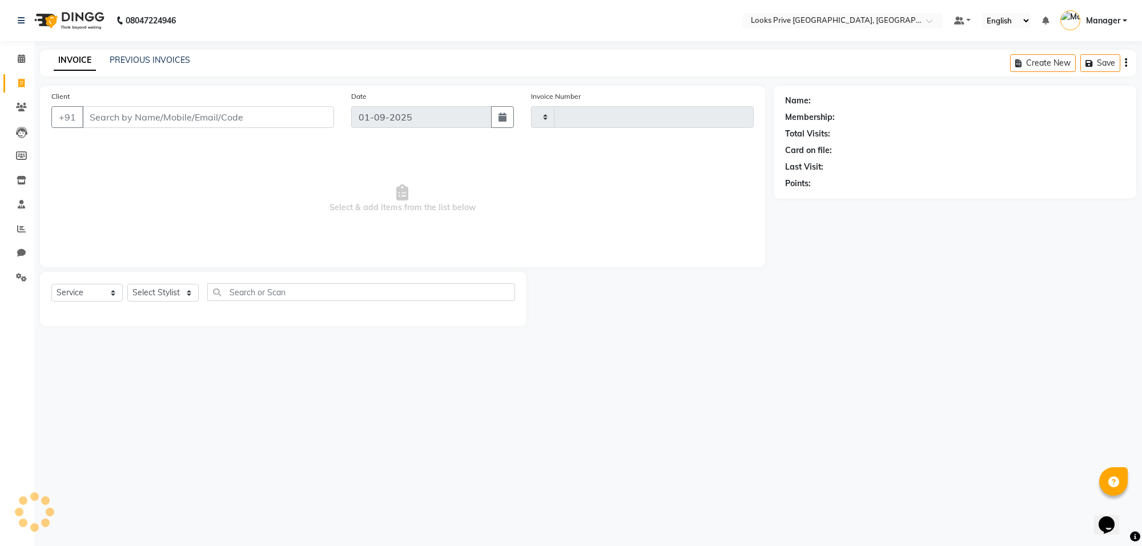
type input "5504"
select select "8127"
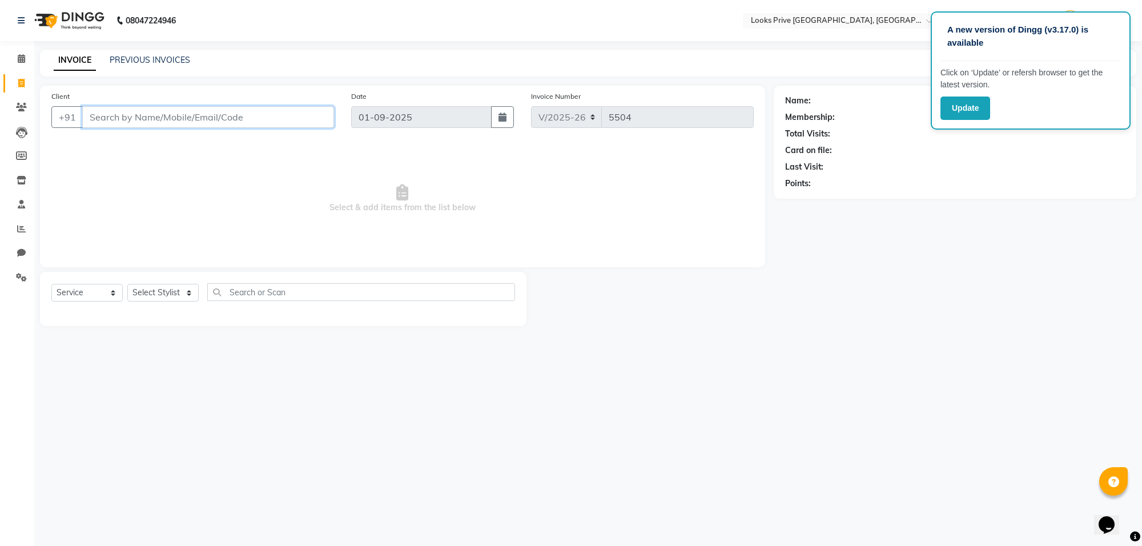
click at [95, 112] on input "Client" at bounding box center [208, 117] width 252 height 22
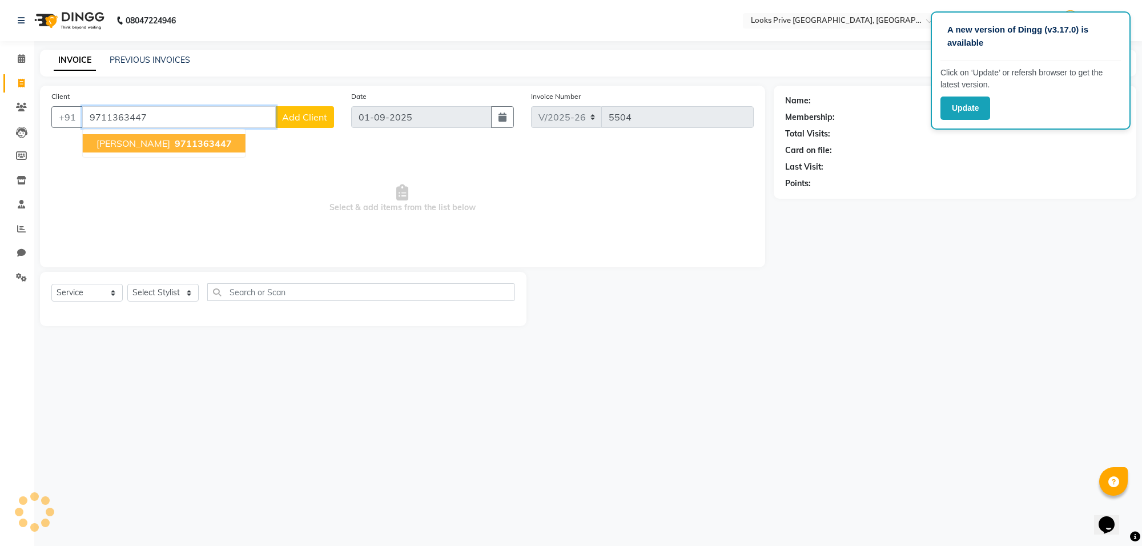
type input "9711363447"
select select "1: Object"
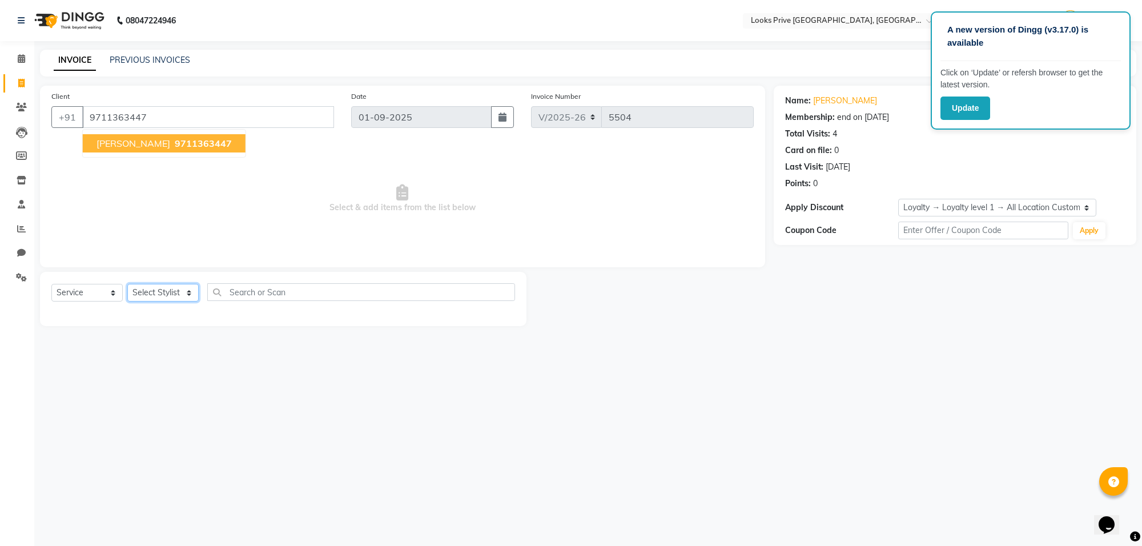
click at [170, 295] on select "Select Stylist [PERSON_NAME] Counter_Sales Deepak_Asst Govind_Pdct Karan_Pdct M…" at bounding box center [162, 293] width 71 height 18
select select "75851"
click at [127, 284] on select "Select Stylist [PERSON_NAME] Counter_Sales Deepak_Asst Govind_Pdct Karan_Pdct M…" at bounding box center [162, 293] width 71 height 18
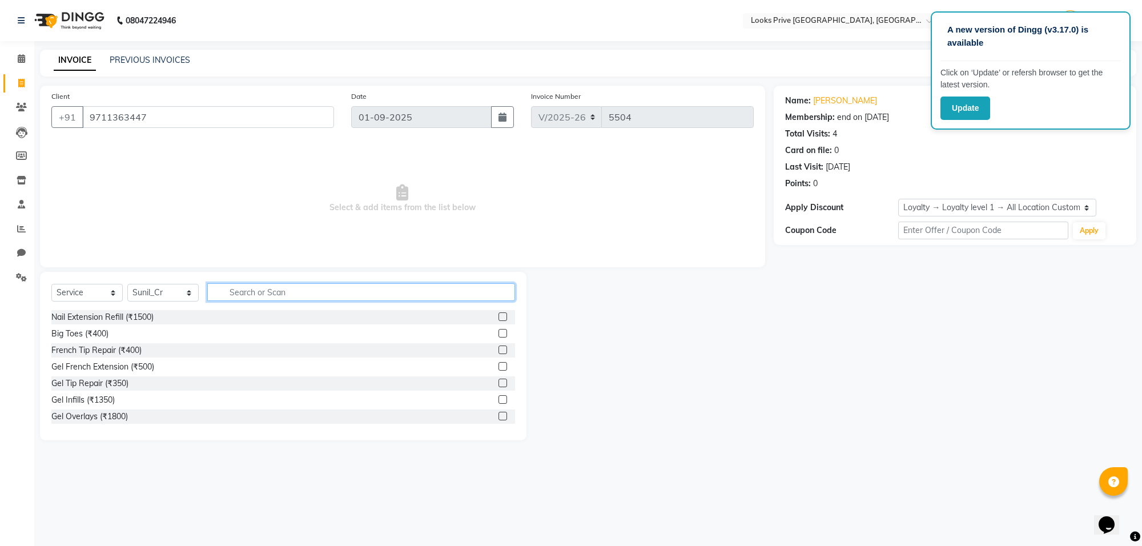
click at [405, 290] on input "text" at bounding box center [361, 292] width 308 height 18
type input "touch up"
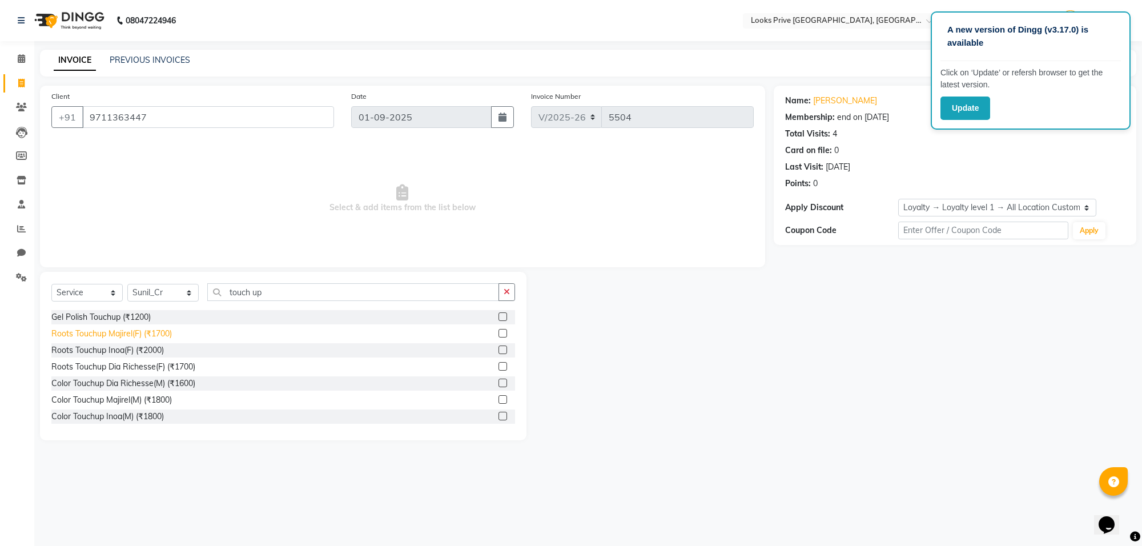
click at [135, 334] on div "Roots Touchup Majirel(F) (₹1700)" at bounding box center [111, 334] width 120 height 12
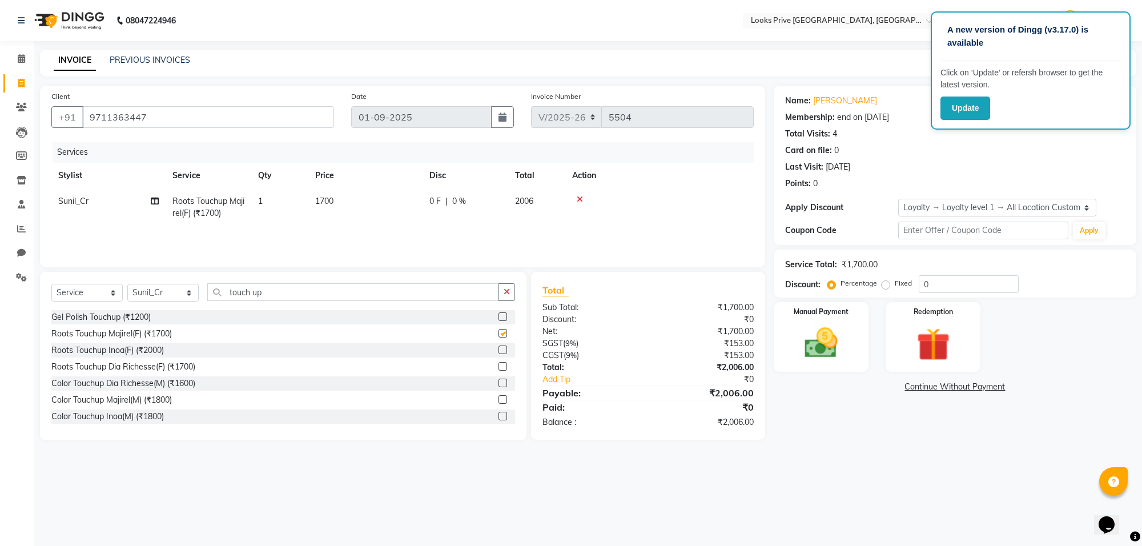
checkbox input "false"
click at [411, 209] on td "1700" at bounding box center [365, 207] width 114 height 38
select select "75851"
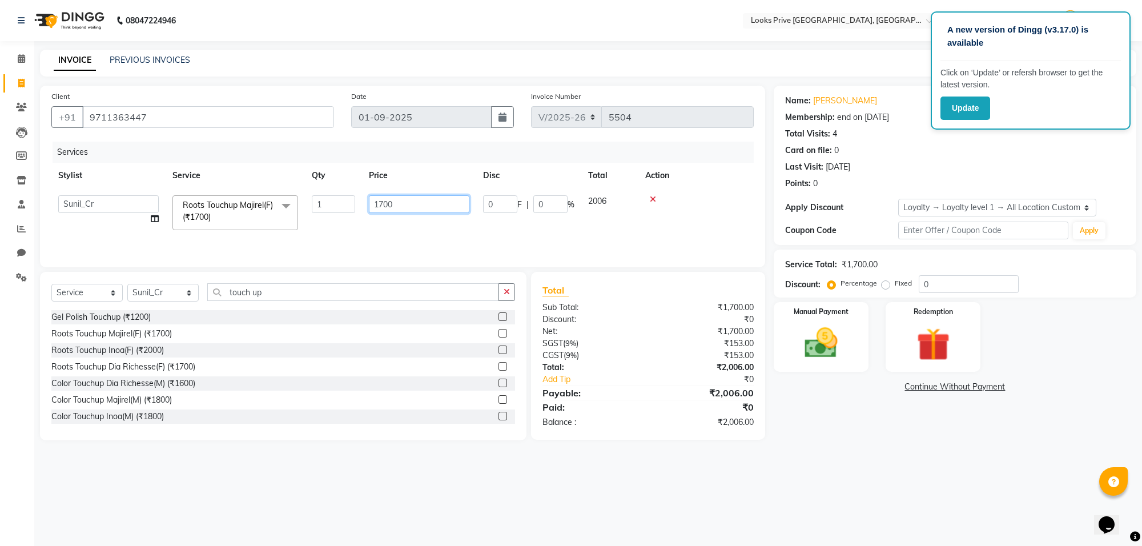
click at [412, 208] on input "1700" at bounding box center [419, 204] width 100 height 18
type input "1500"
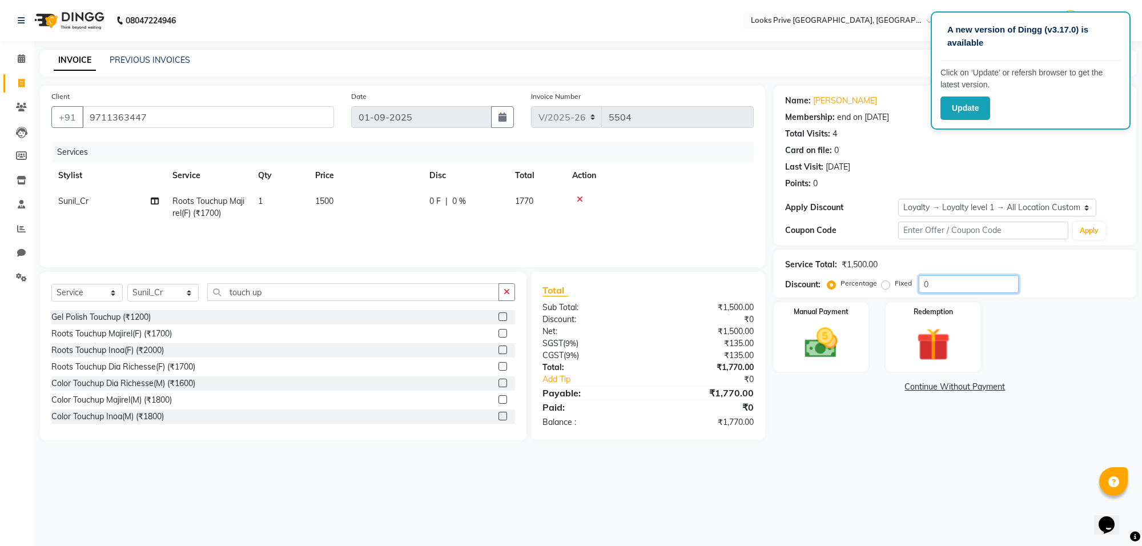
click at [987, 286] on input "0" at bounding box center [968, 284] width 100 height 18
type input "020"
click at [804, 326] on img at bounding box center [821, 343] width 56 height 40
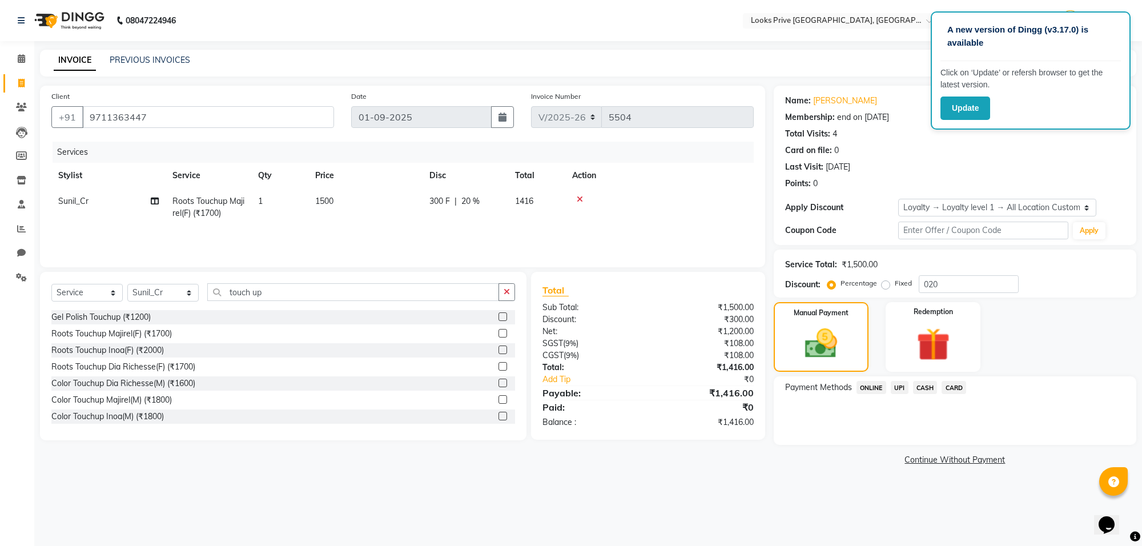
click at [932, 384] on span "CASH" at bounding box center [925, 387] width 25 height 13
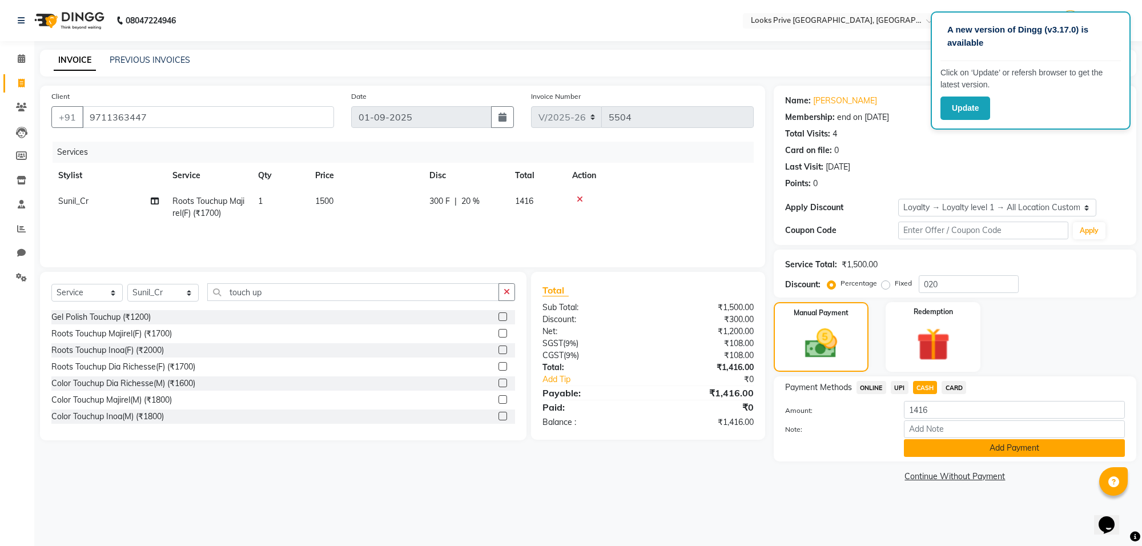
click at [941, 446] on button "Add Payment" at bounding box center [1014, 448] width 221 height 18
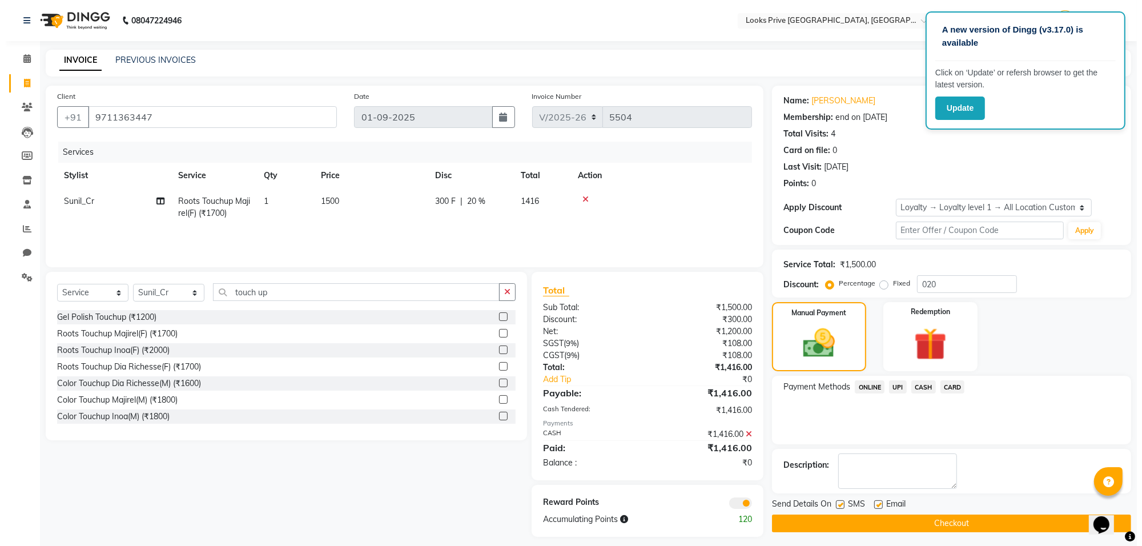
scroll to position [7, 0]
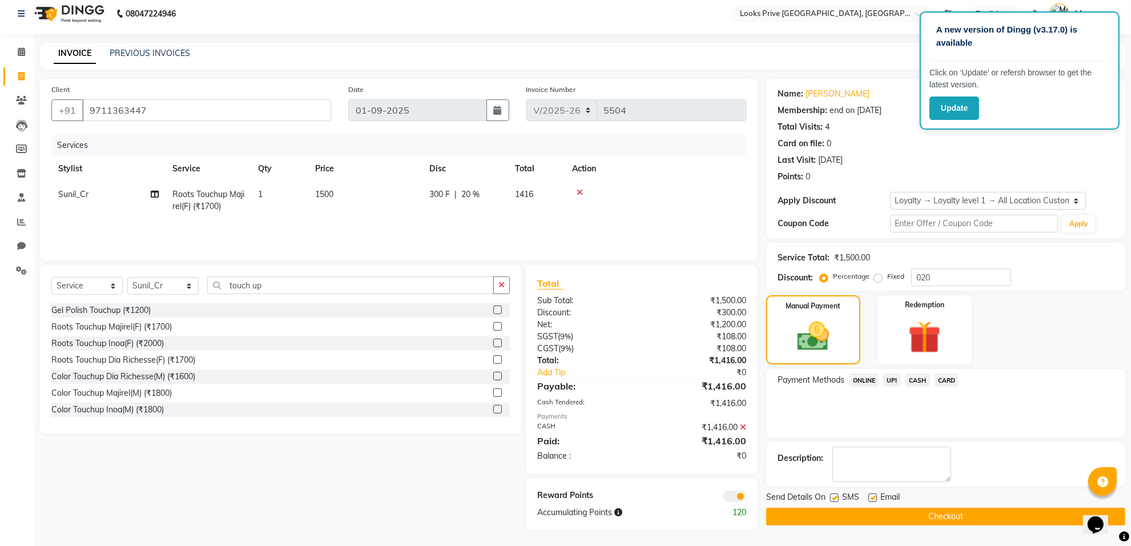
click at [738, 497] on span at bounding box center [734, 495] width 23 height 11
click at [746, 498] on input "checkbox" at bounding box center [746, 498] width 0 height 0
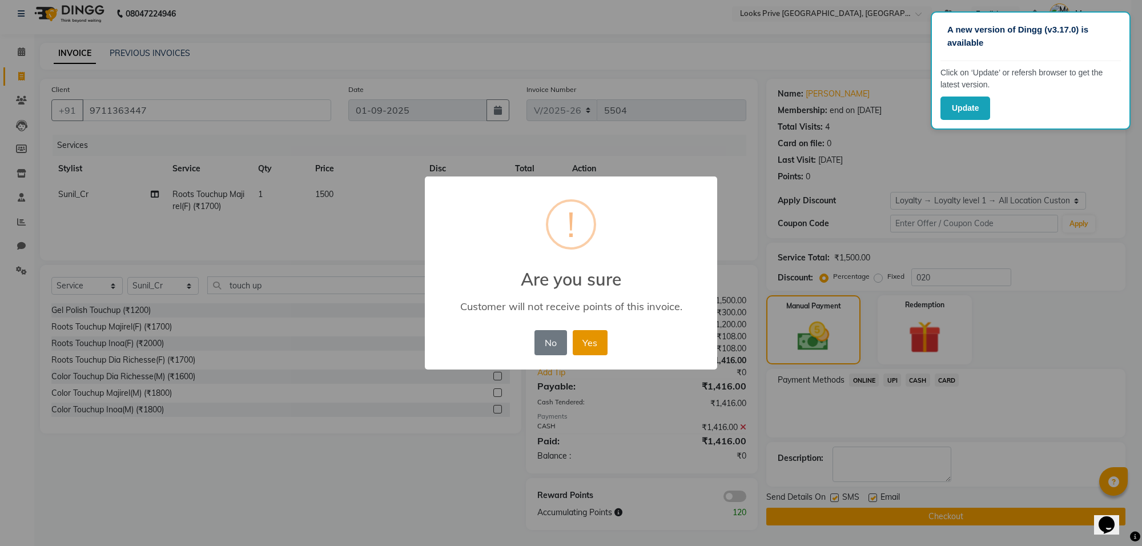
click at [588, 352] on button "Yes" at bounding box center [590, 342] width 35 height 25
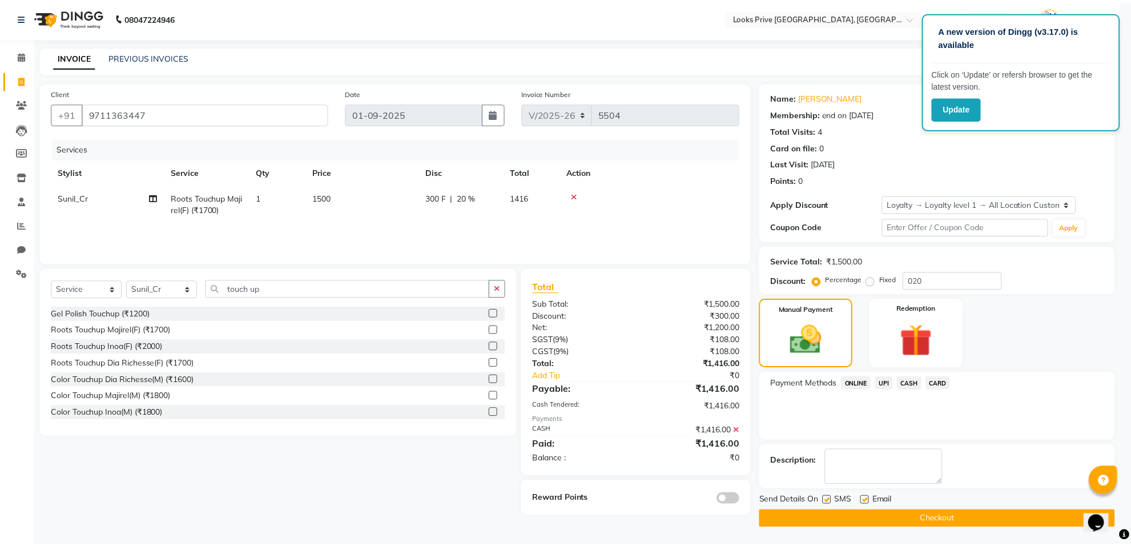
scroll to position [4, 0]
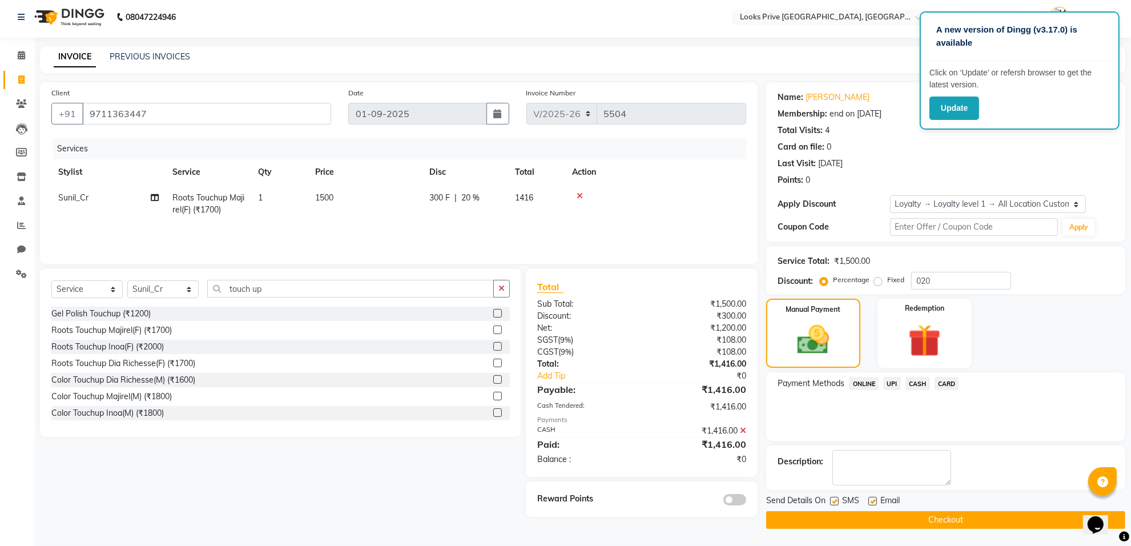
click at [871, 502] on label at bounding box center [872, 501] width 9 height 9
click at [871, 502] on input "checkbox" at bounding box center [871, 501] width 7 height 7
checkbox input "false"
click at [857, 532] on main "INVOICE PREVIOUS INVOICES Create New Save Client [PHONE_NUMBER] Date [DATE] Inv…" at bounding box center [582, 295] width 1096 height 499
click at [864, 522] on button "Checkout" at bounding box center [945, 520] width 359 height 18
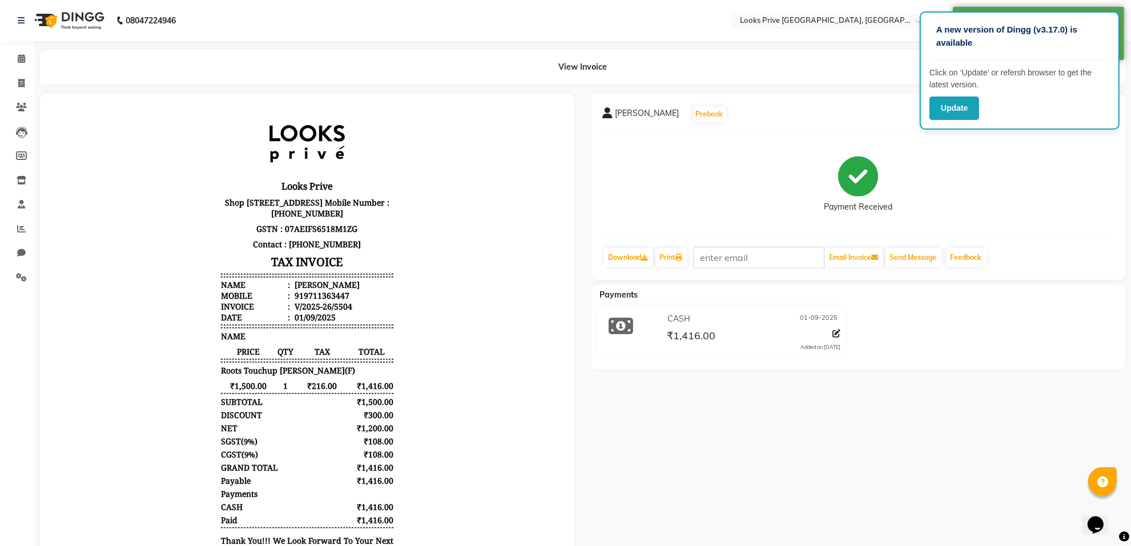
click at [1037, 380] on div "[PERSON_NAME] mam Prebook Payment Received Download Print Email Invoice Send Me…" at bounding box center [858, 346] width 551 height 505
click at [1093, 116] on div "Update" at bounding box center [1019, 107] width 180 height 23
click at [1050, 192] on div "Payment Received" at bounding box center [858, 185] width 511 height 86
click at [966, 106] on button "Update" at bounding box center [954, 107] width 50 height 23
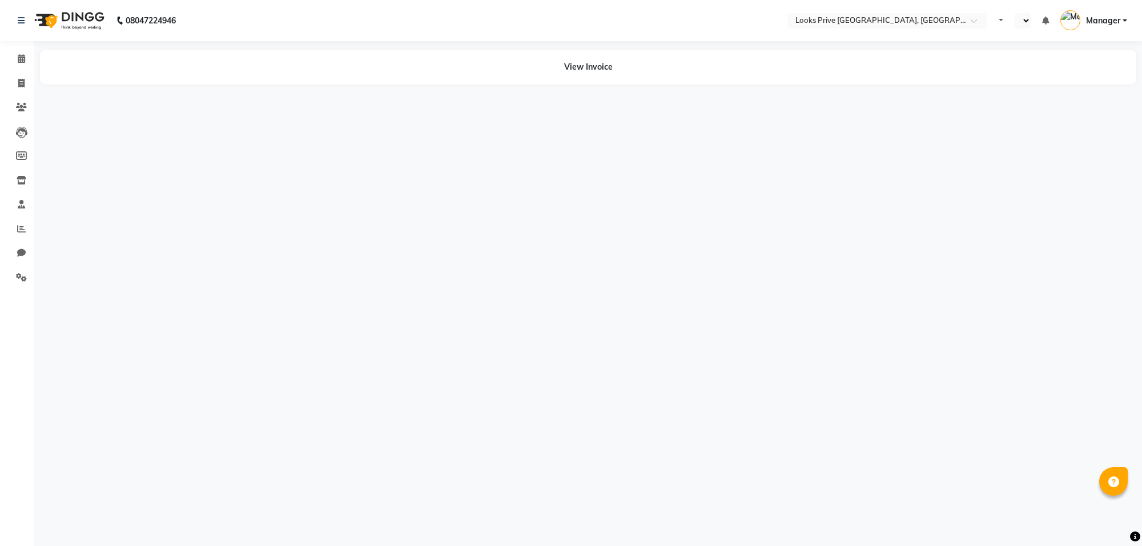
select select "en"
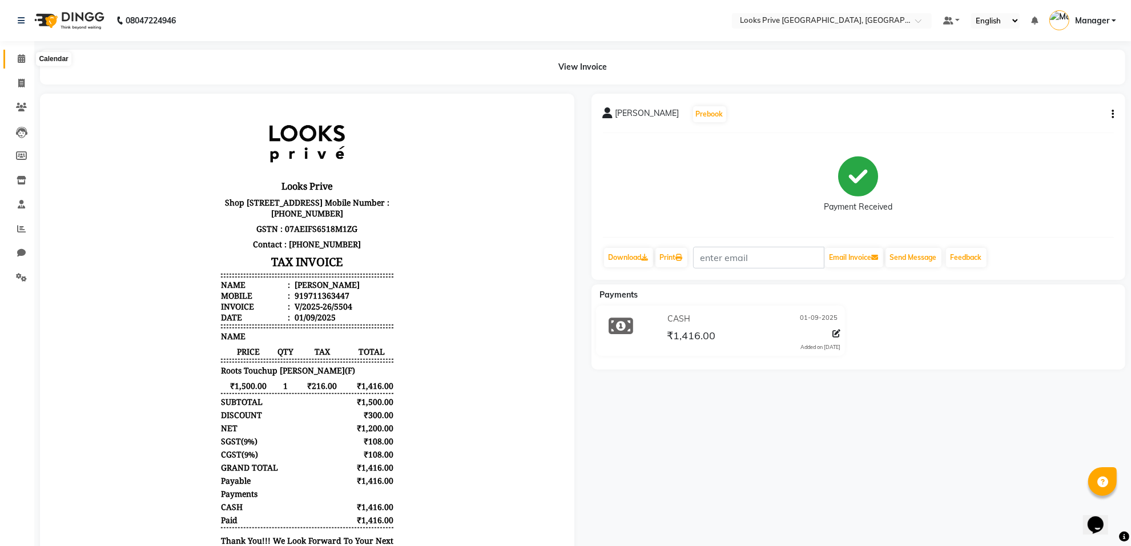
click at [22, 62] on icon at bounding box center [21, 58] width 7 height 9
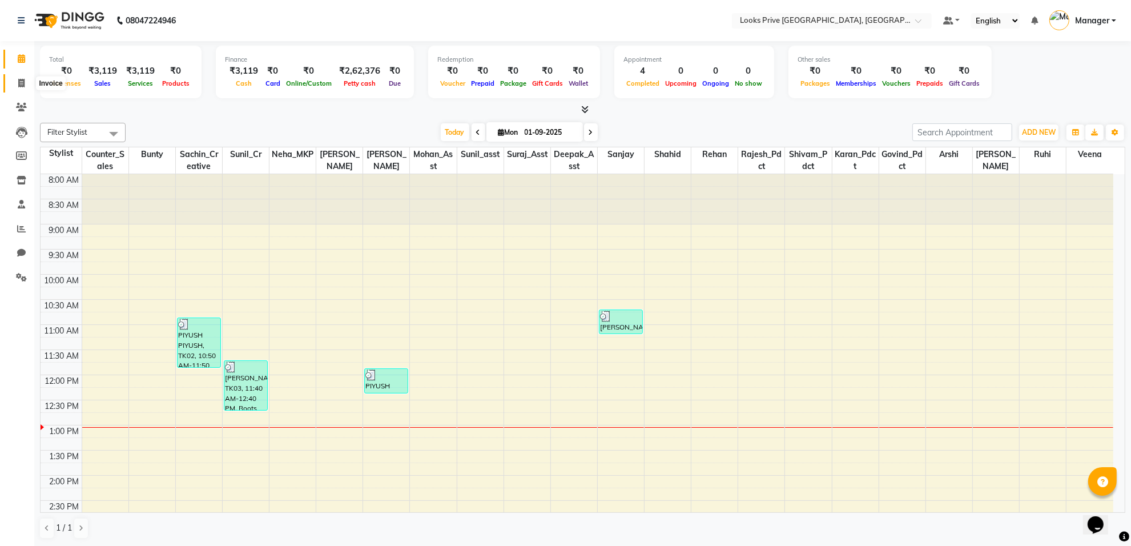
click at [23, 84] on icon at bounding box center [21, 83] width 6 height 9
select select "service"
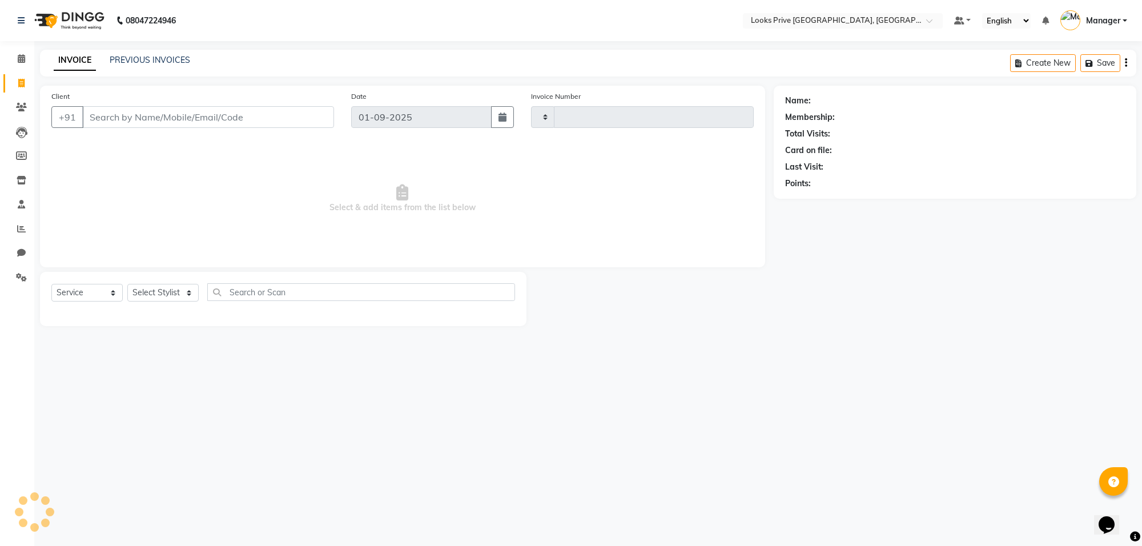
type input "5505"
select select "8127"
click at [137, 115] on input "Client" at bounding box center [208, 117] width 252 height 22
click at [112, 115] on input "Client" at bounding box center [208, 117] width 252 height 22
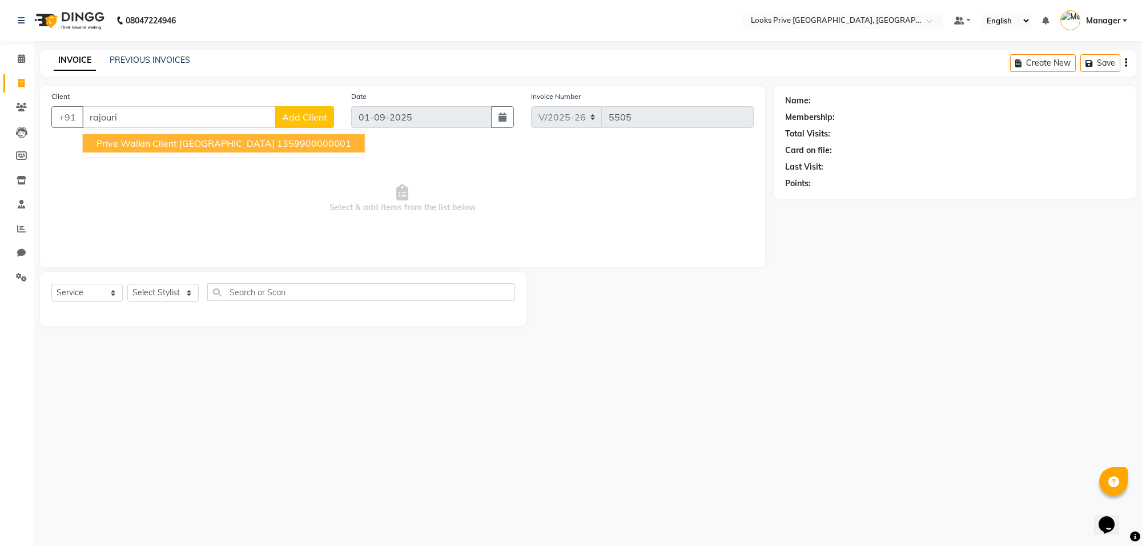
click at [123, 138] on span "Prive Walkin Client Rajouri Garden" at bounding box center [185, 143] width 178 height 11
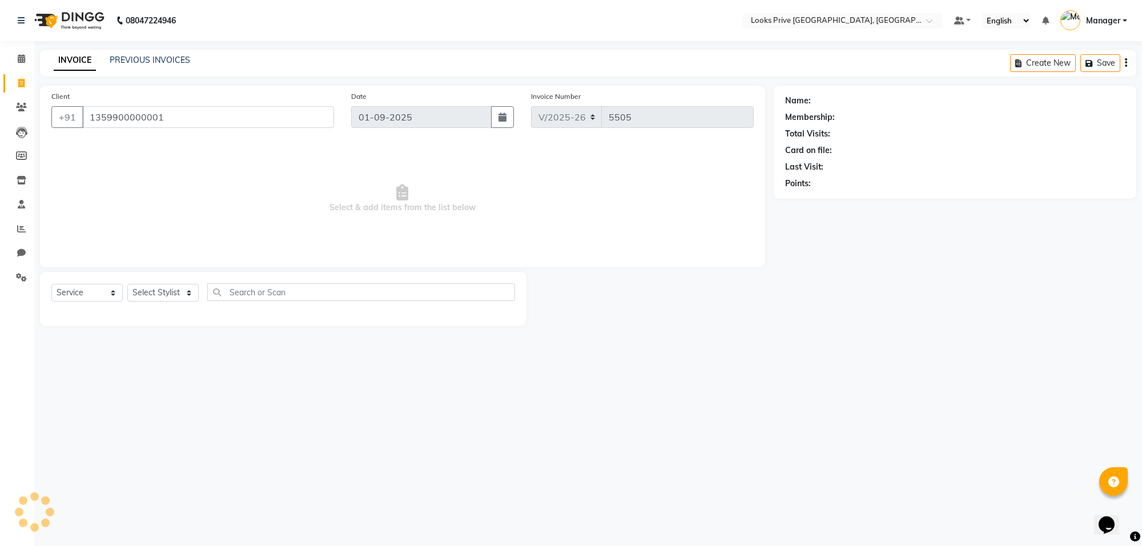
type input "1359900000001"
select select "1: Object"
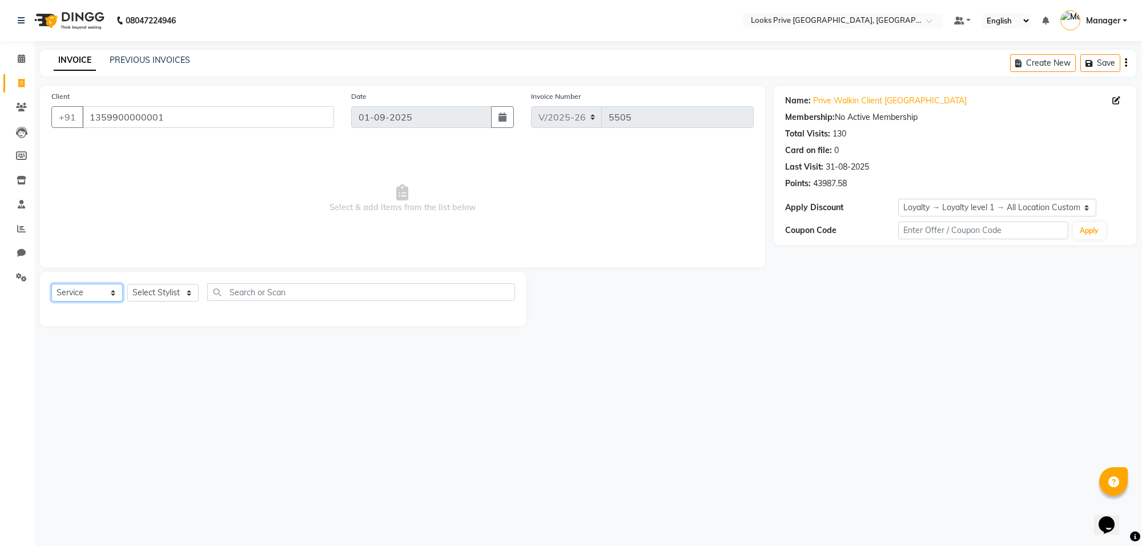
click at [104, 292] on select "Select Service Product Membership Package Voucher Prepaid Gift Card" at bounding box center [86, 293] width 71 height 18
select select "product"
click at [51, 284] on select "Select Service Product Membership Package Voucher Prepaid Gift Card" at bounding box center [86, 293] width 71 height 18
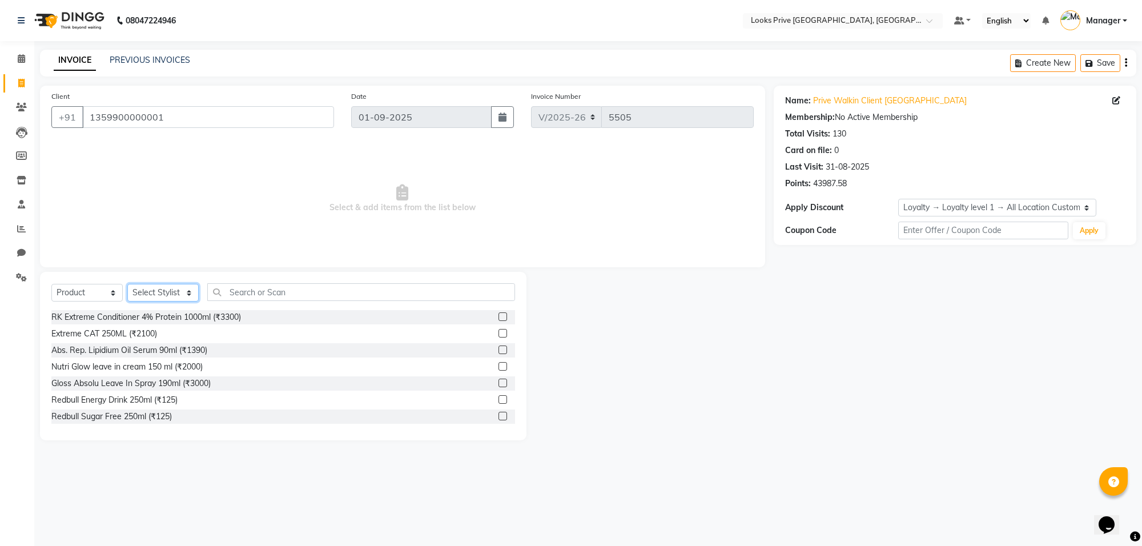
click at [186, 290] on select "Select Stylist [PERSON_NAME] Counter_Sales Deepak_Asst Govind_Pdct Karan_Pdct M…" at bounding box center [162, 293] width 71 height 18
select select "75850"
click at [127, 284] on select "Select Stylist [PERSON_NAME] Counter_Sales Deepak_Asst Govind_Pdct Karan_Pdct M…" at bounding box center [162, 293] width 71 height 18
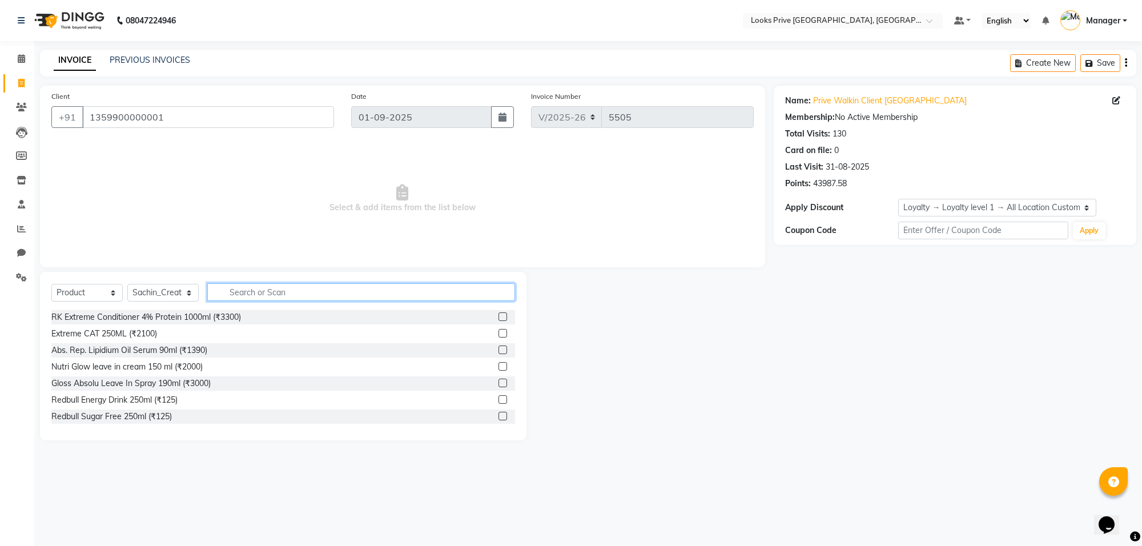
click at [245, 292] on input "text" at bounding box center [361, 292] width 308 height 18
click at [273, 287] on input "text" at bounding box center [361, 292] width 308 height 18
type input "3474636400218"
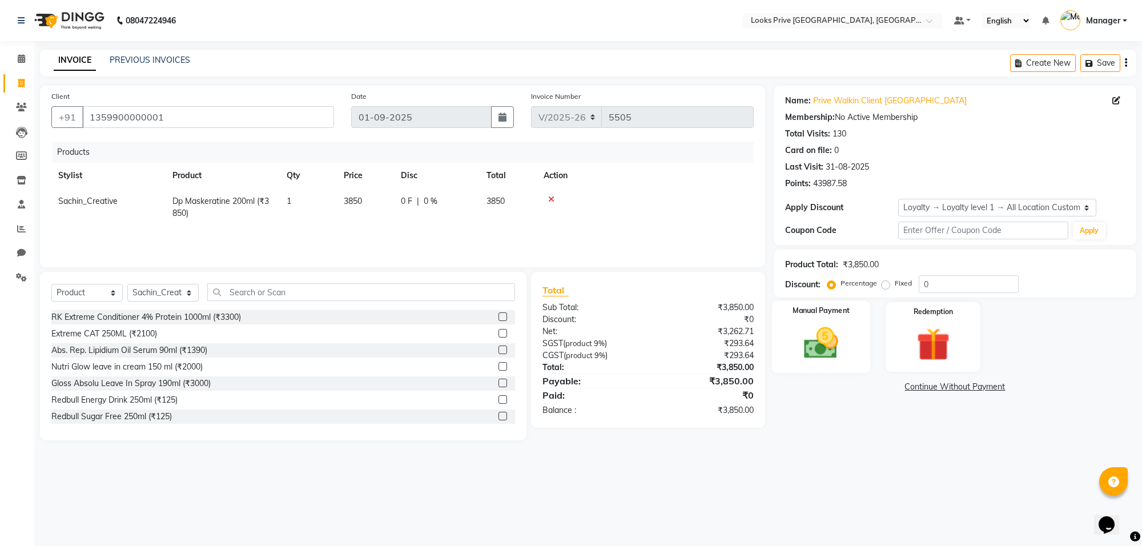
click at [824, 350] on img at bounding box center [821, 343] width 56 height 40
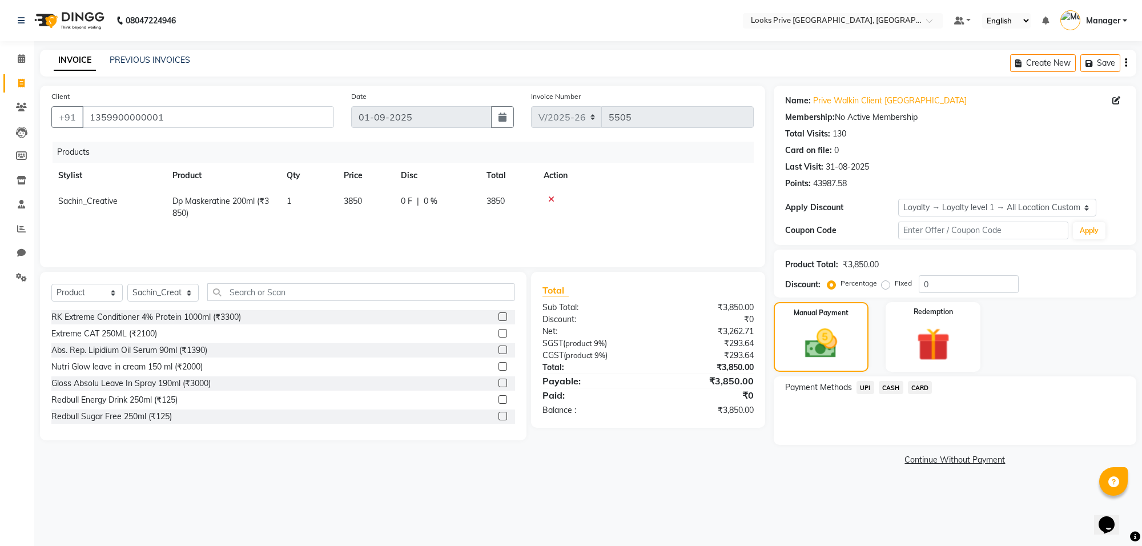
click at [892, 386] on span "CASH" at bounding box center [890, 387] width 25 height 13
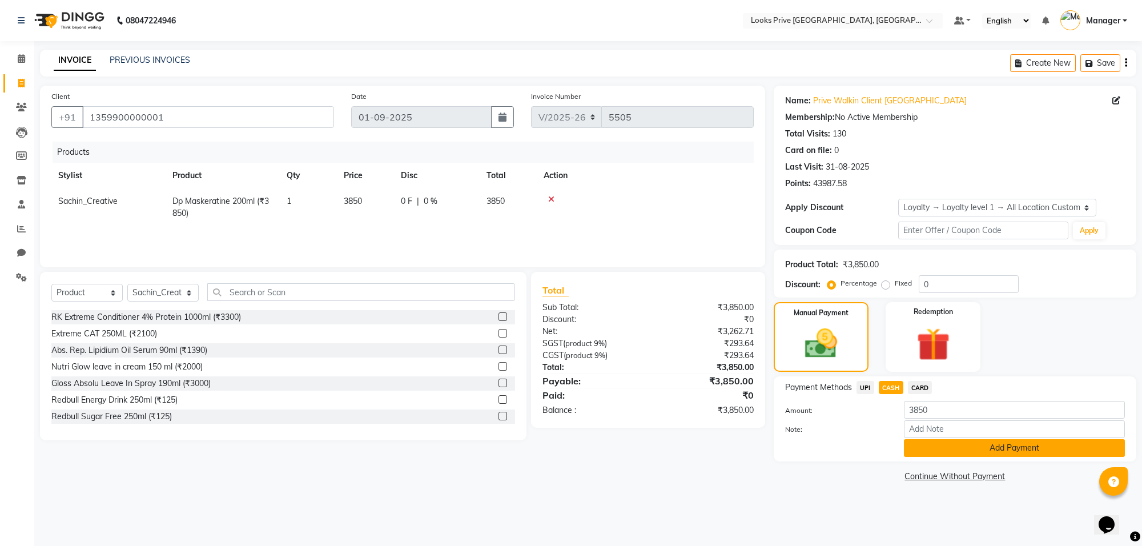
click at [961, 449] on button "Add Payment" at bounding box center [1014, 448] width 221 height 18
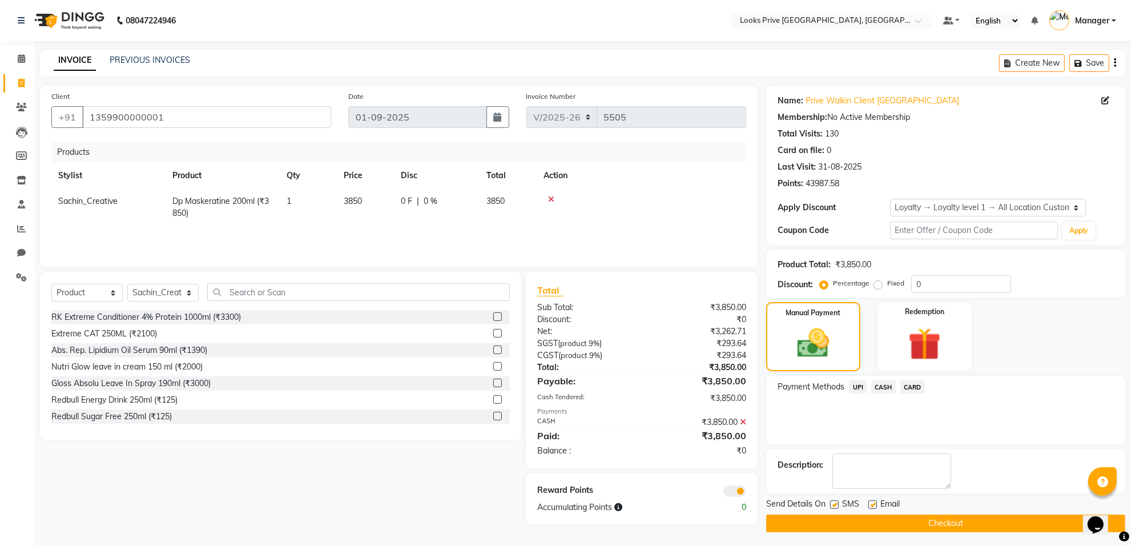
scroll to position [4, 0]
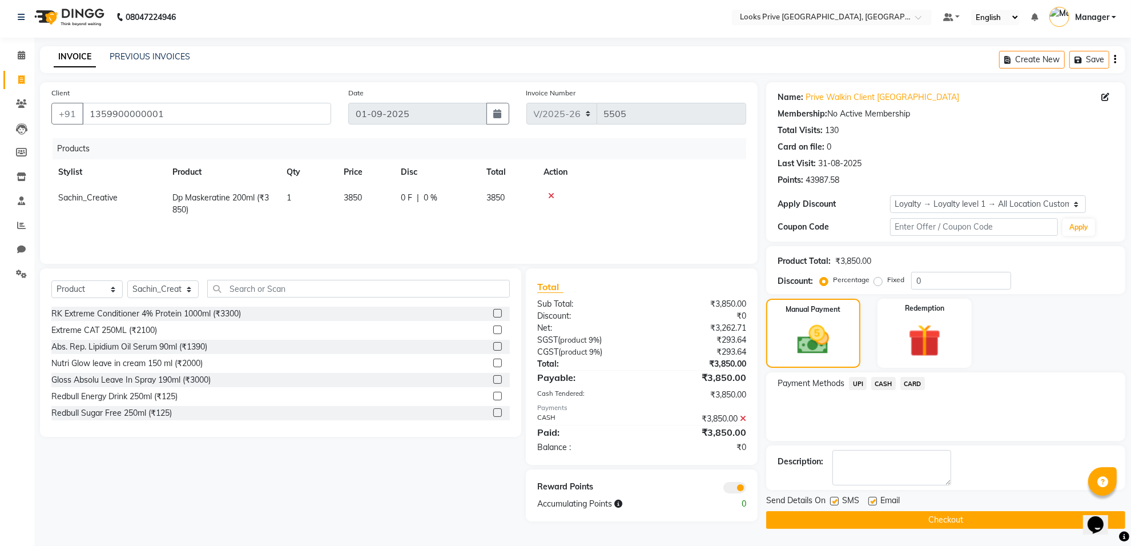
click at [837, 521] on button "Checkout" at bounding box center [945, 520] width 359 height 18
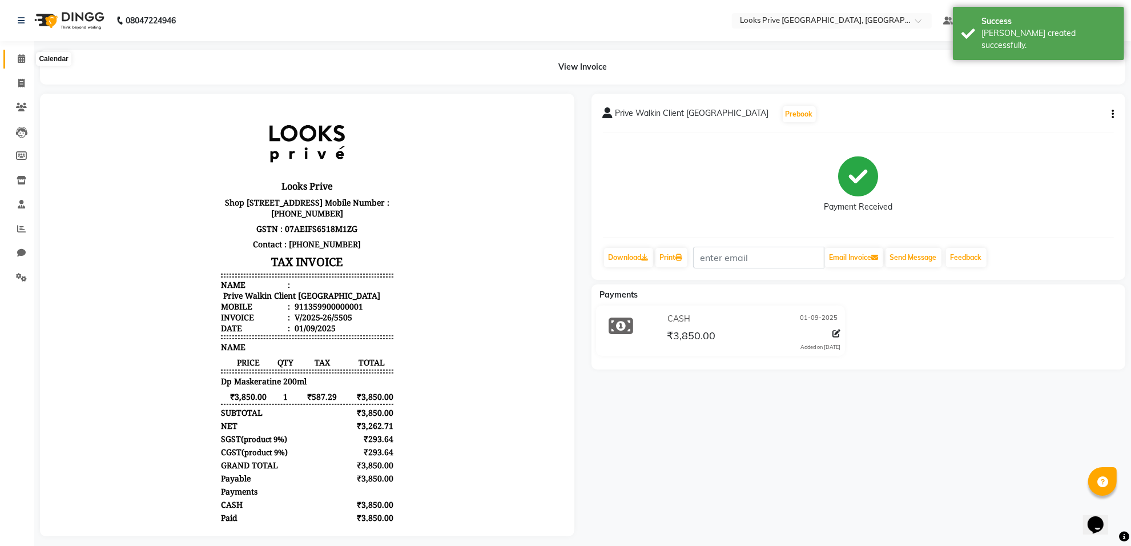
drag, startPoint x: 20, startPoint y: 57, endPoint x: 31, endPoint y: 75, distance: 21.5
click at [20, 57] on icon at bounding box center [21, 58] width 7 height 9
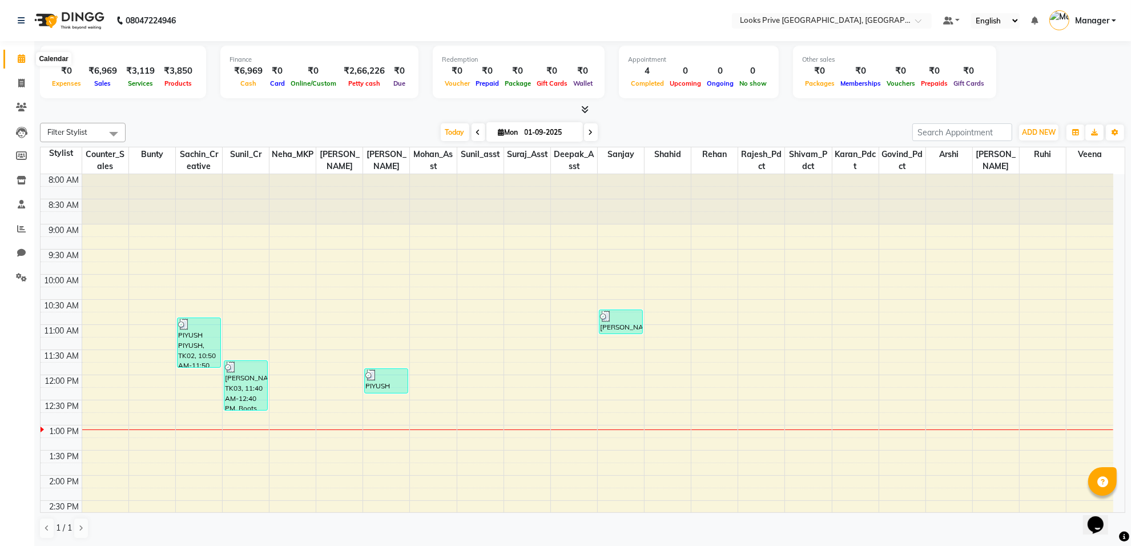
click at [18, 63] on icon at bounding box center [21, 58] width 7 height 9
click at [19, 80] on icon at bounding box center [21, 83] width 6 height 9
select select "service"
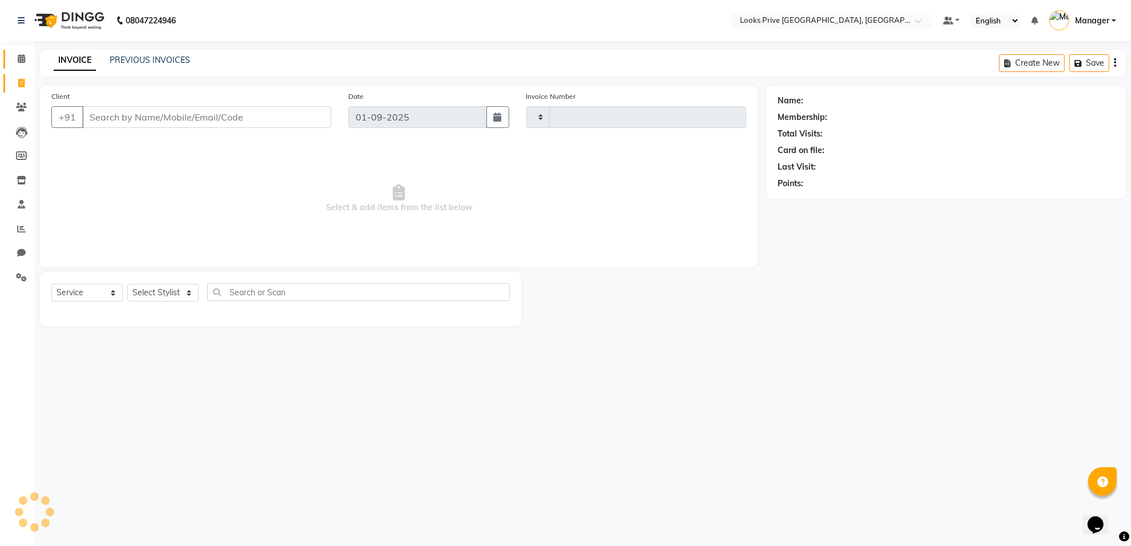
type input "5506"
select select "8127"
click at [19, 63] on span at bounding box center [21, 59] width 20 height 13
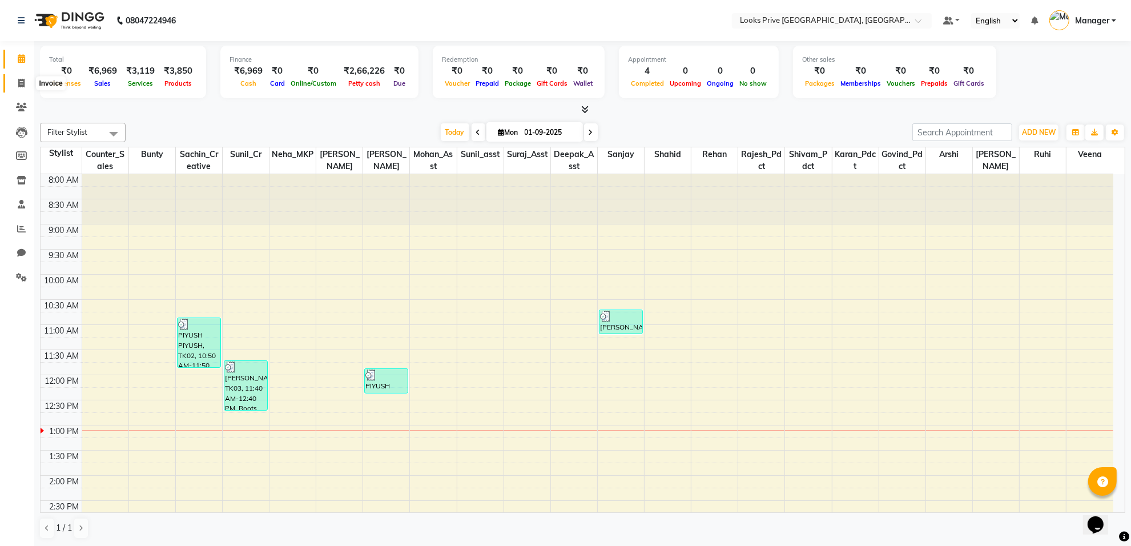
click at [14, 83] on span at bounding box center [21, 83] width 20 height 13
select select "service"
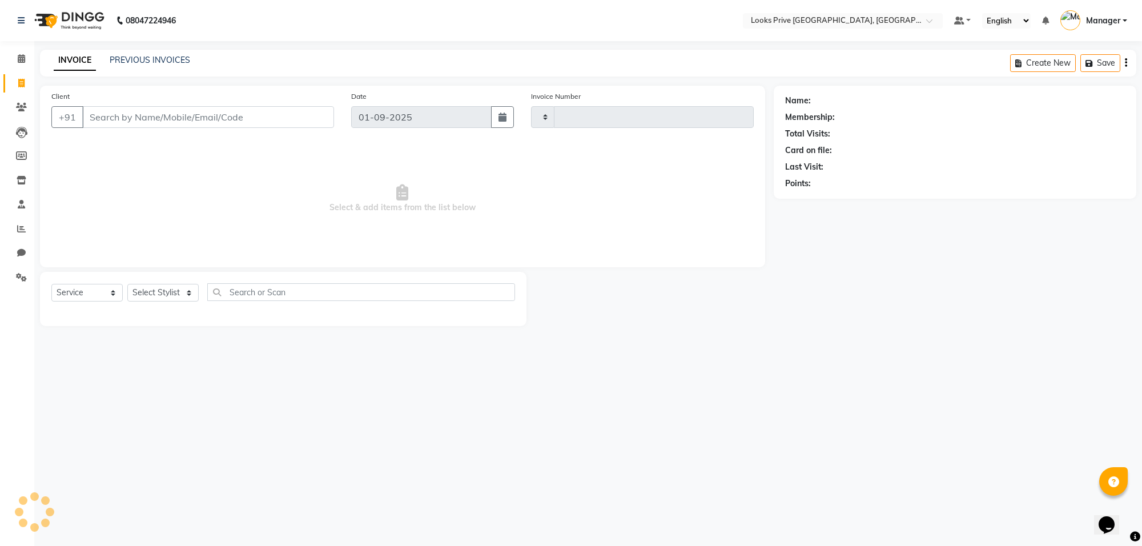
type input "5506"
select select "8127"
click at [19, 53] on span at bounding box center [21, 59] width 20 height 13
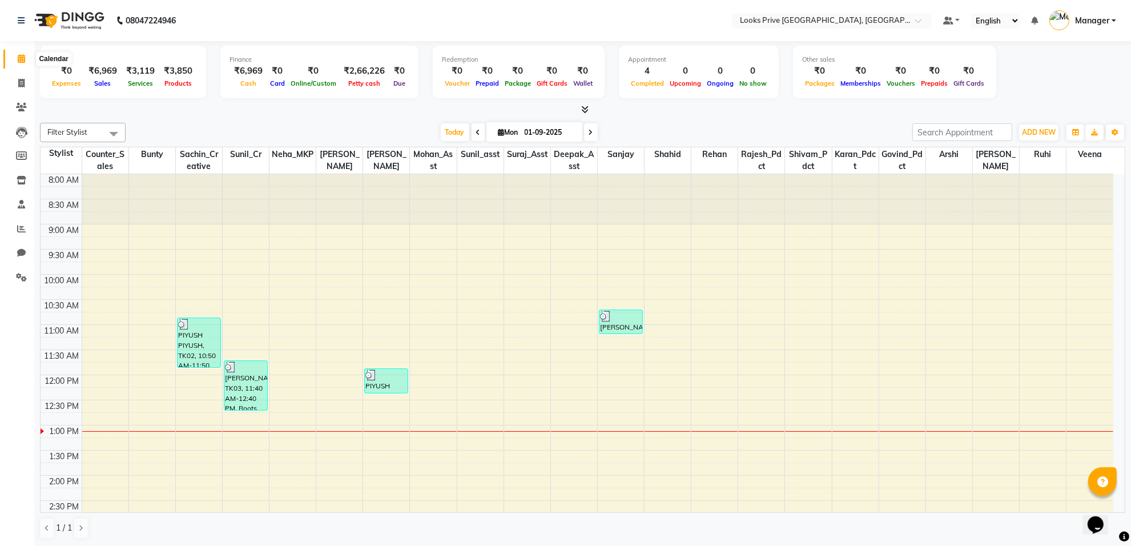
click at [21, 62] on icon at bounding box center [21, 58] width 7 height 9
click at [21, 88] on span at bounding box center [21, 83] width 20 height 13
select select "service"
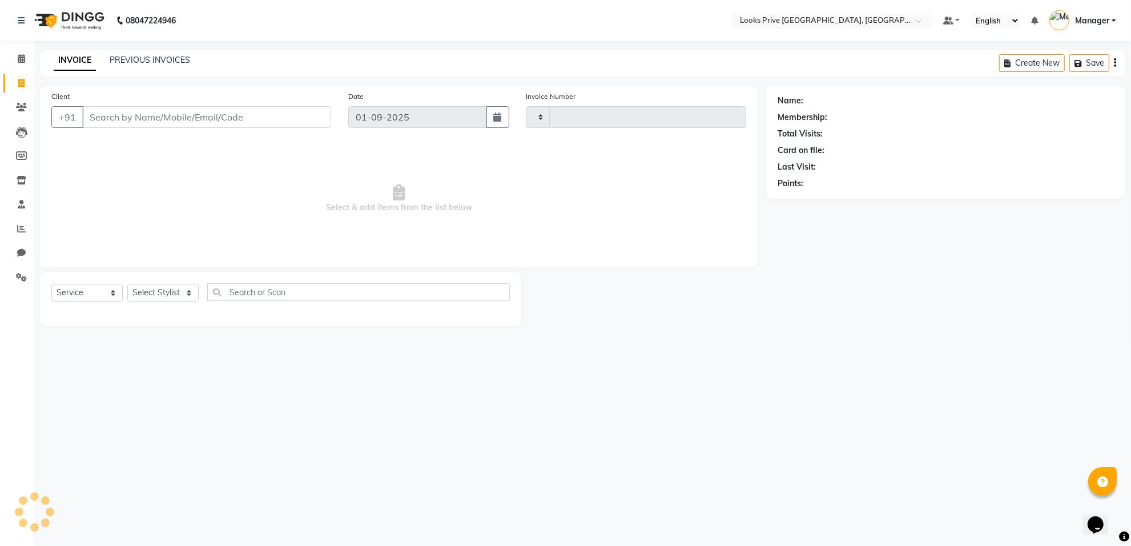
type input "5506"
select select "8127"
click at [1123, 19] on link "Manager" at bounding box center [1093, 20] width 67 height 19
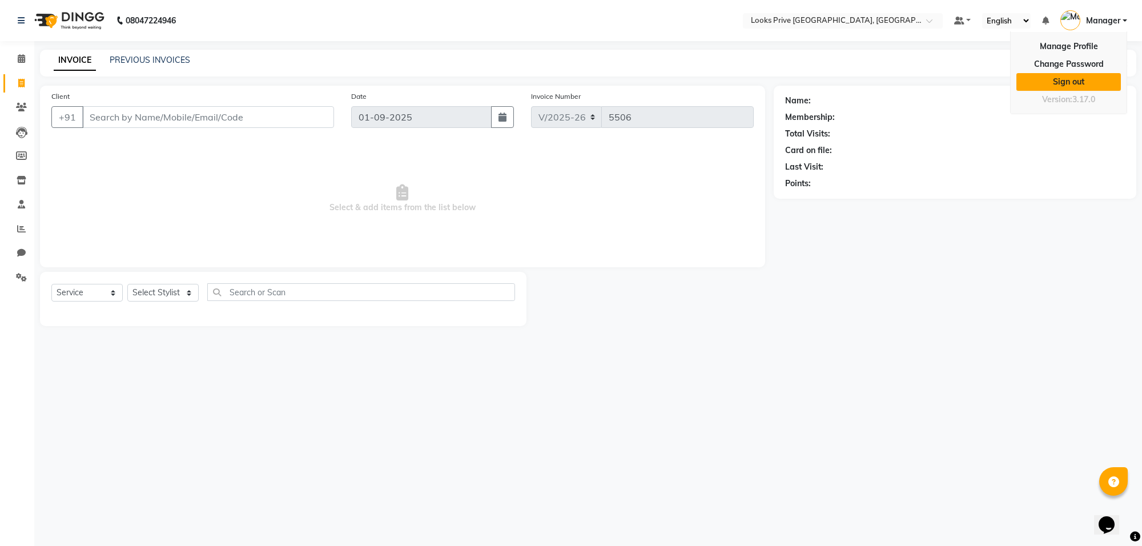
click at [1091, 84] on link "Sign out" at bounding box center [1068, 82] width 104 height 18
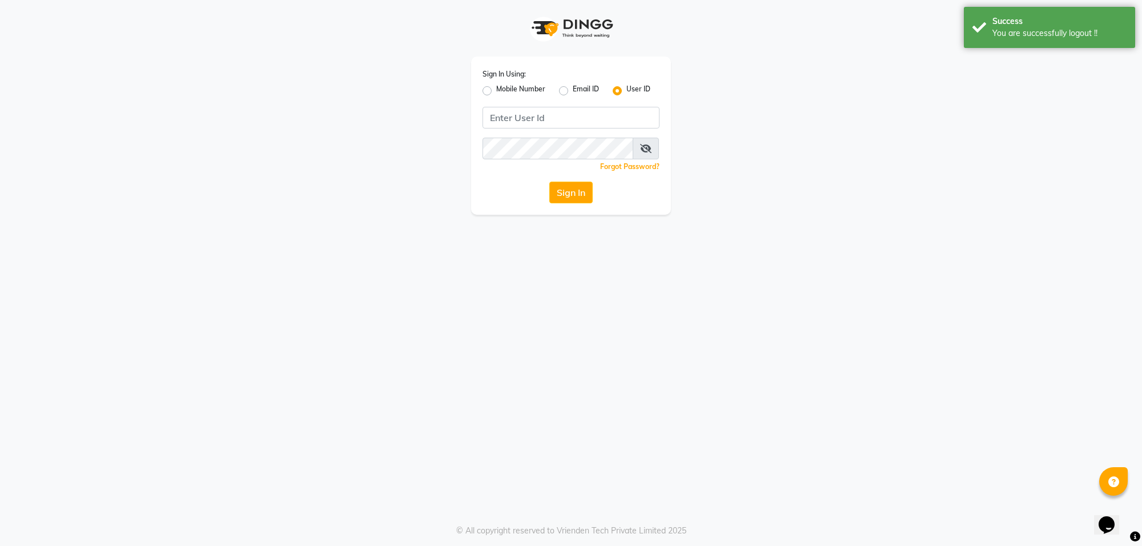
click at [481, 92] on div "Sign In Using: Mobile Number Email ID User ID Remember me Forgot Password? Sign…" at bounding box center [571, 136] width 200 height 158
click at [496, 89] on label "Mobile Number" at bounding box center [520, 91] width 49 height 14
click at [496, 89] on input "Mobile Number" at bounding box center [499, 87] width 7 height 7
radio input "true"
radio input "false"
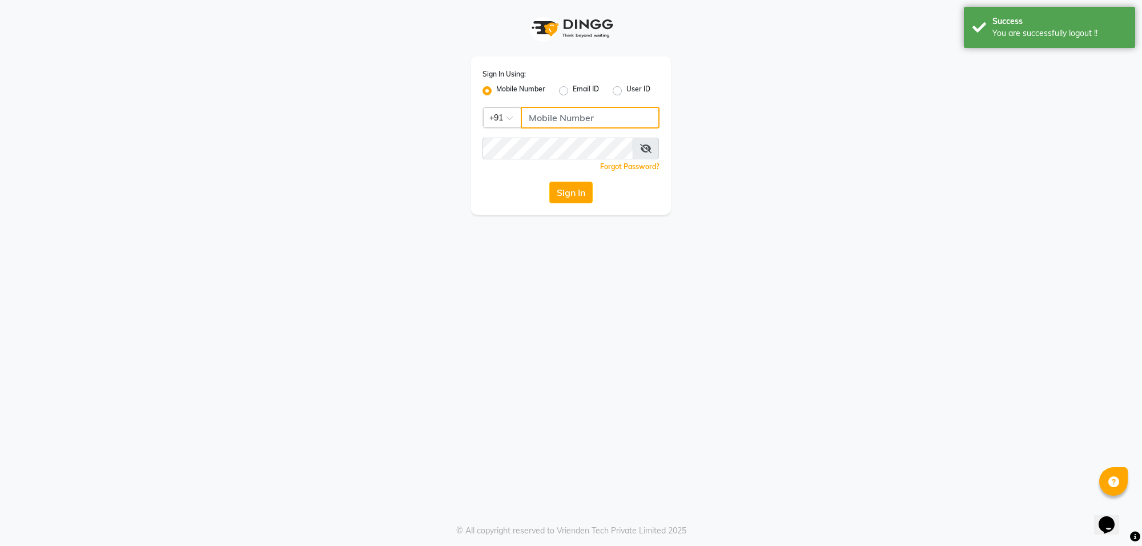
click at [547, 115] on input "Username" at bounding box center [590, 118] width 139 height 22
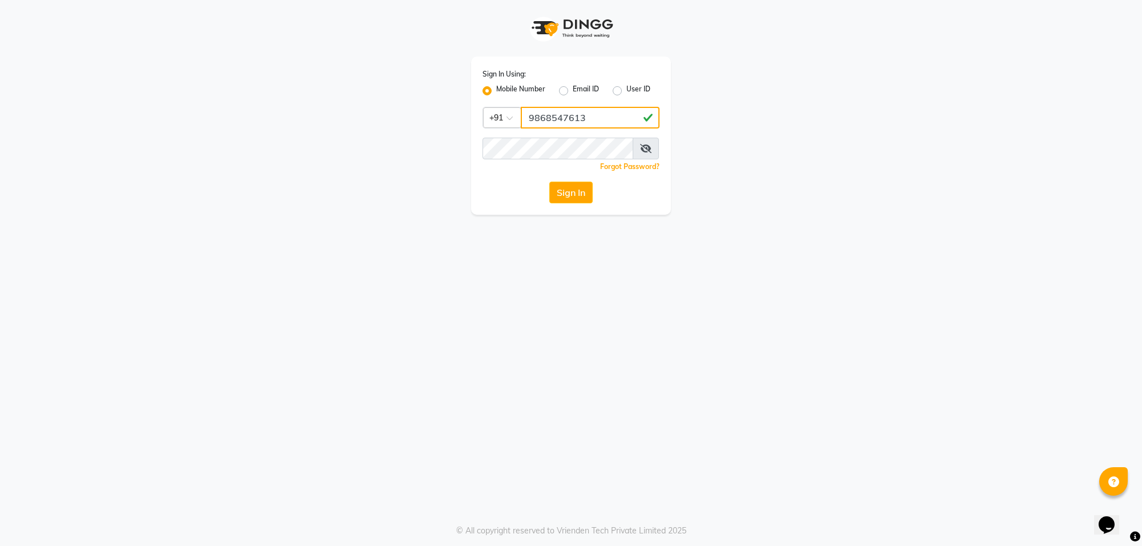
type input "9868547613"
click at [569, 197] on button "Sign In" at bounding box center [570, 193] width 43 height 22
